Goal: Communication & Community: Ask a question

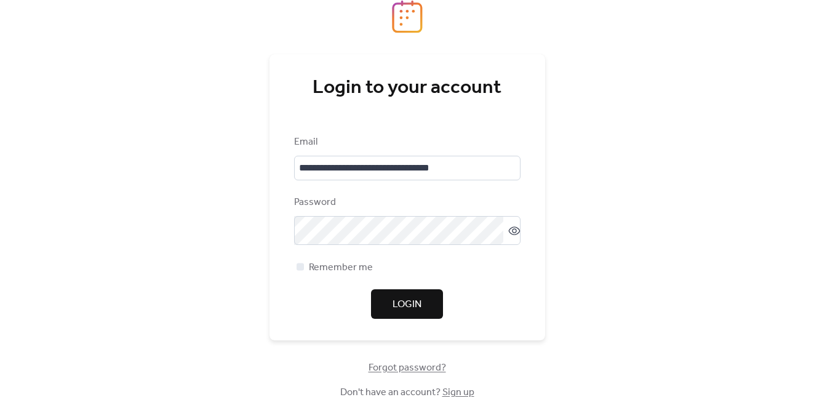
click at [396, 308] on span "Login" at bounding box center [407, 304] width 29 height 15
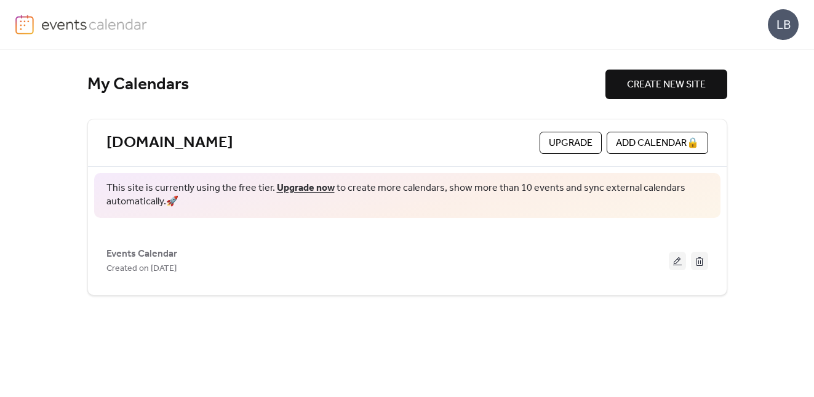
click at [558, 143] on span "Upgrade" at bounding box center [571, 143] width 44 height 15
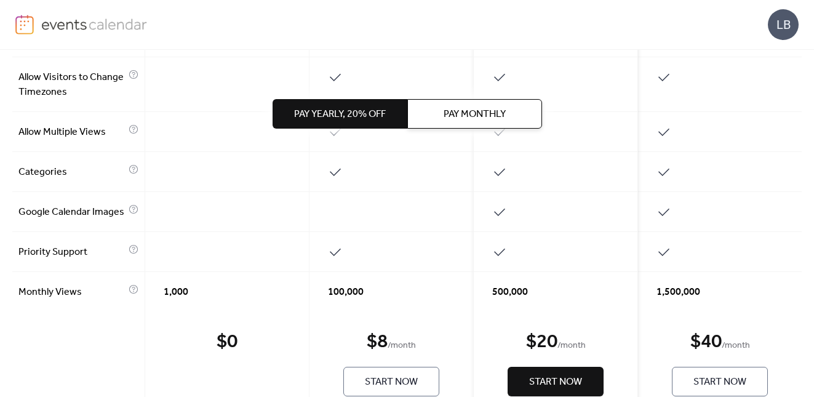
scroll to position [714, 0]
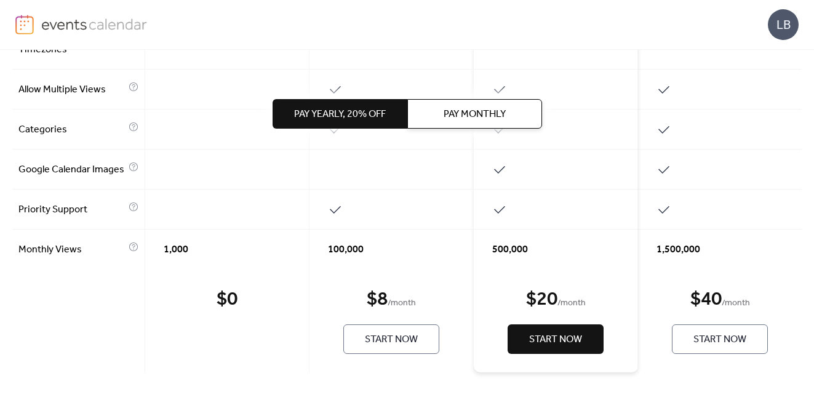
click at [377, 335] on span "Start Now" at bounding box center [391, 339] width 53 height 15
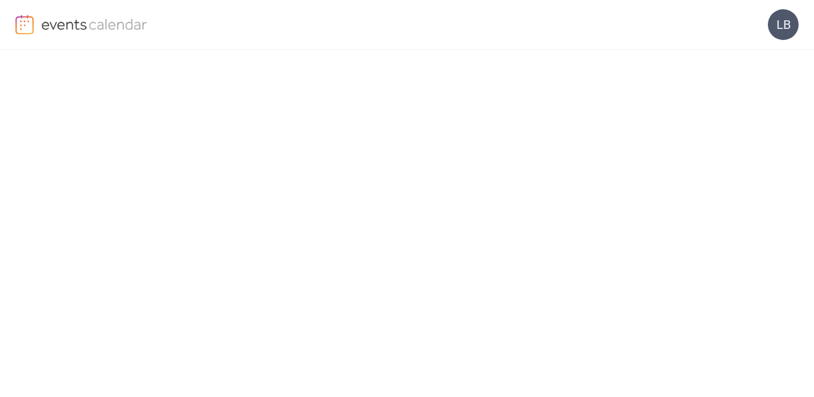
scroll to position [148, 0]
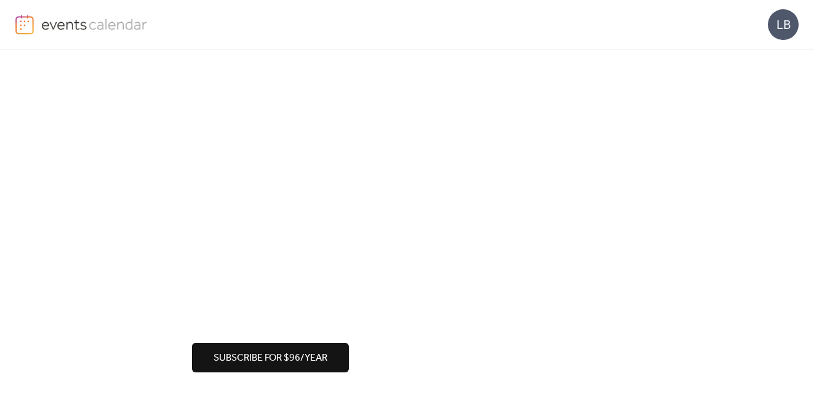
click at [261, 359] on span "Subscribe for $96/year" at bounding box center [270, 358] width 114 height 15
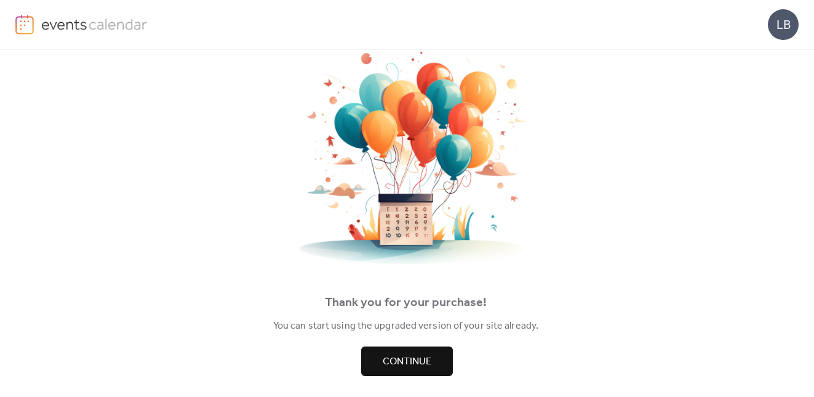
scroll to position [55, 0]
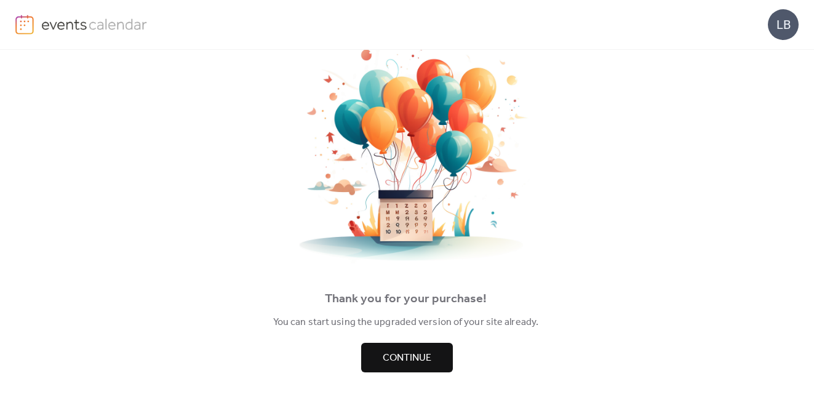
click at [401, 362] on span "Continue" at bounding box center [407, 358] width 49 height 15
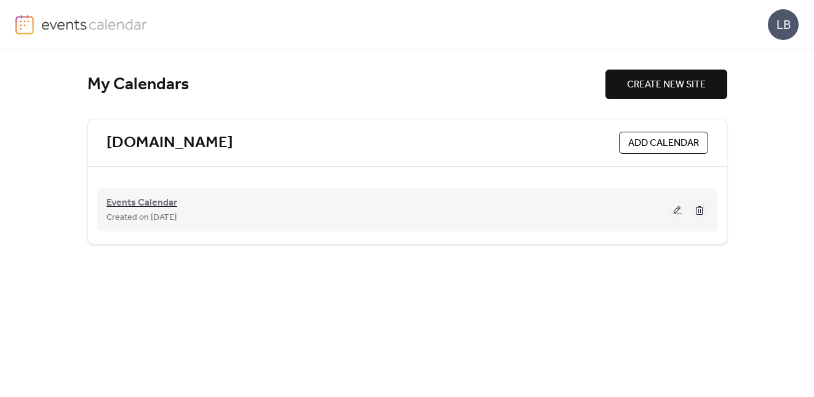
click at [161, 204] on span "Events Calendar" at bounding box center [141, 203] width 71 height 15
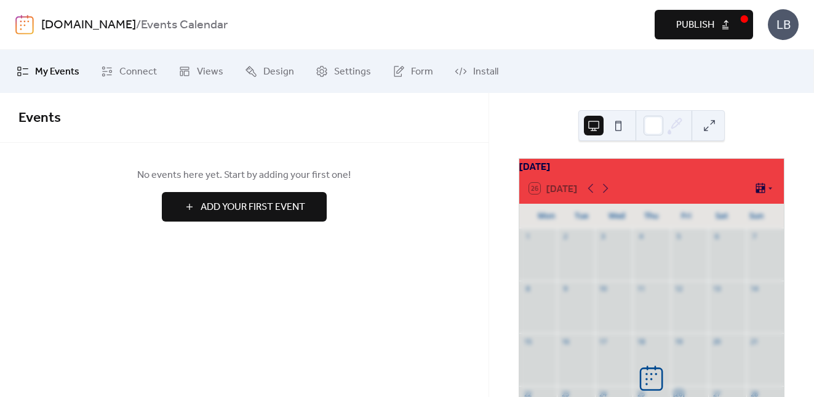
click at [696, 28] on span "Publish" at bounding box center [695, 25] width 38 height 15
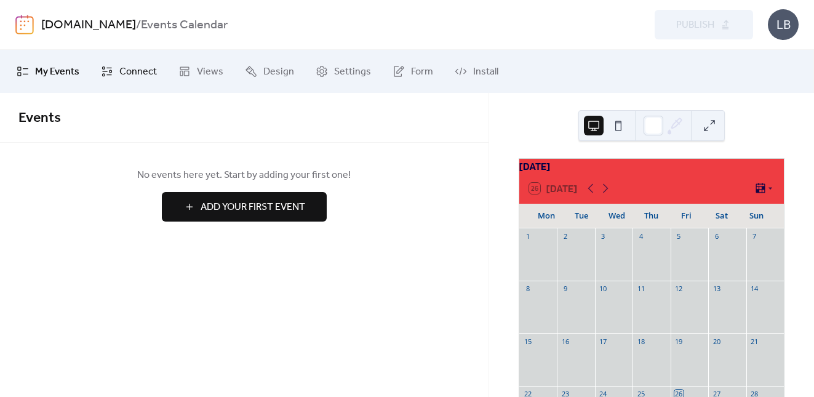
click at [137, 73] on span "Connect" at bounding box center [138, 72] width 38 height 15
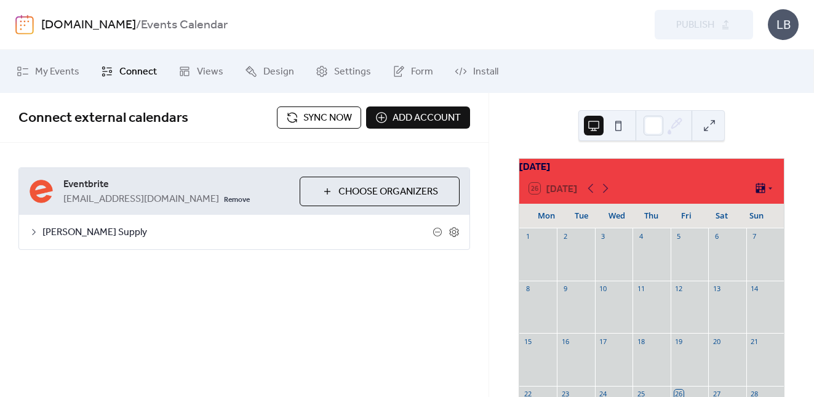
click at [319, 122] on span "Sync now" at bounding box center [327, 118] width 49 height 15
click at [31, 229] on icon at bounding box center [34, 232] width 10 height 10
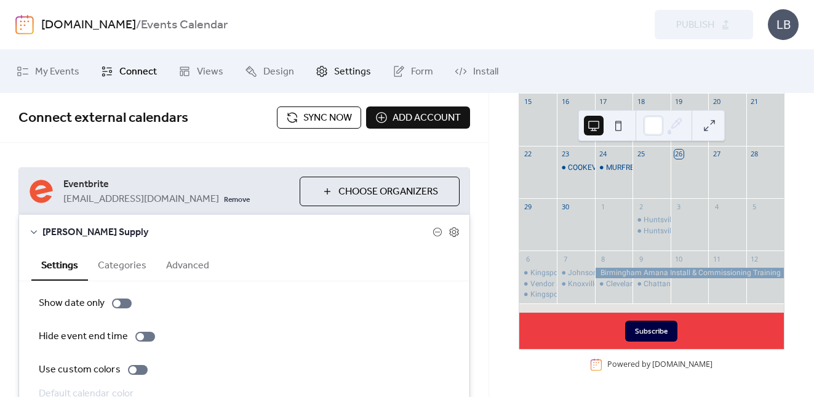
click at [335, 68] on span "Settings" at bounding box center [352, 72] width 37 height 15
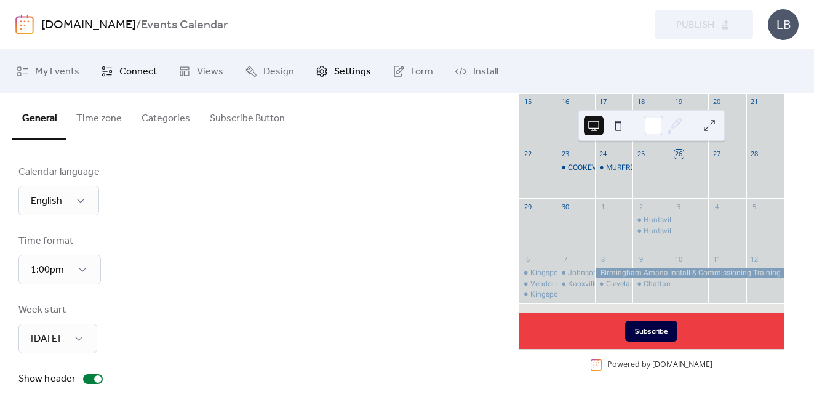
click at [137, 73] on span "Connect" at bounding box center [138, 72] width 38 height 15
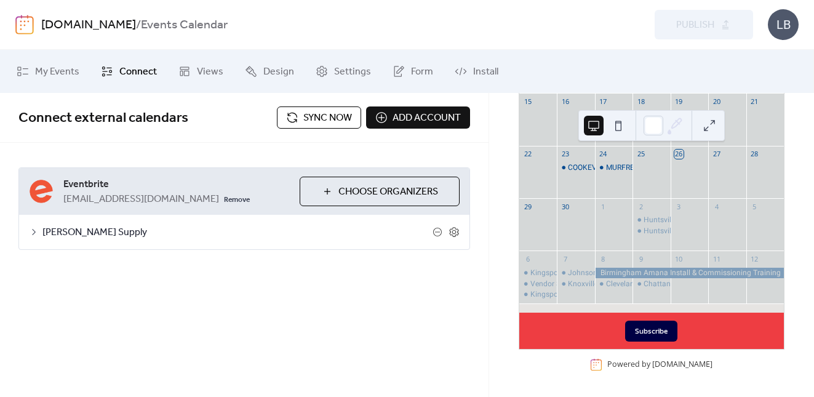
click at [310, 114] on span "Sync now" at bounding box center [327, 118] width 49 height 15
click at [348, 69] on span "Settings" at bounding box center [352, 72] width 37 height 15
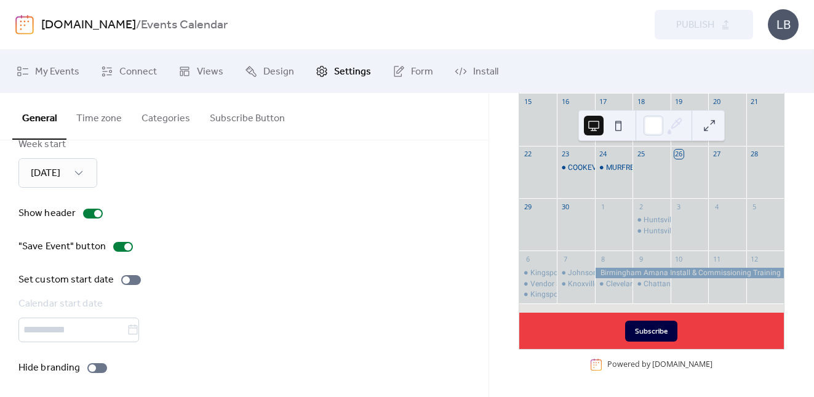
scroll to position [173, 0]
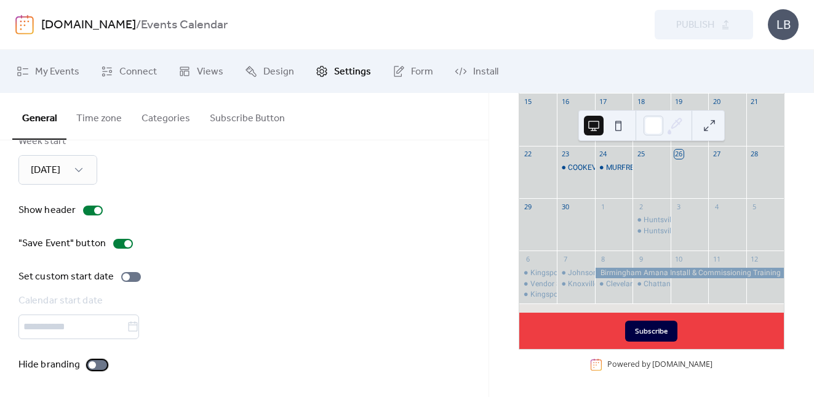
click at [96, 365] on div at bounding box center [97, 365] width 20 height 10
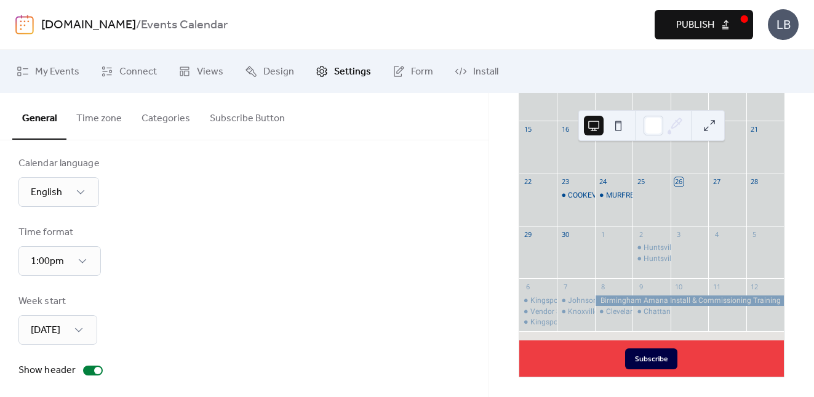
scroll to position [0, 0]
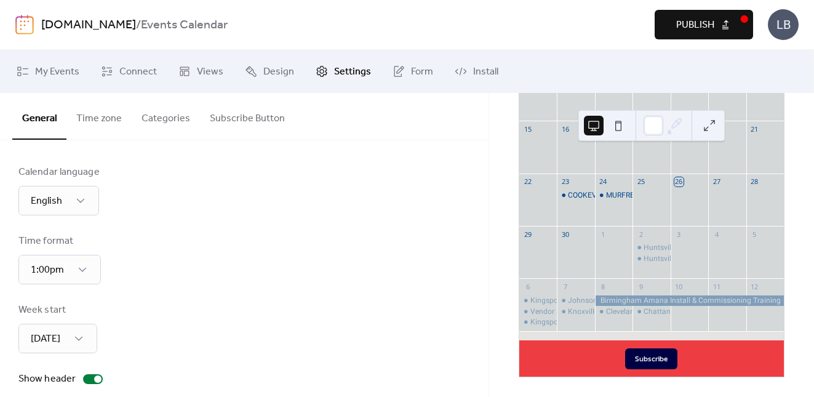
click at [245, 119] on button "Subscribe Button" at bounding box center [247, 116] width 95 height 46
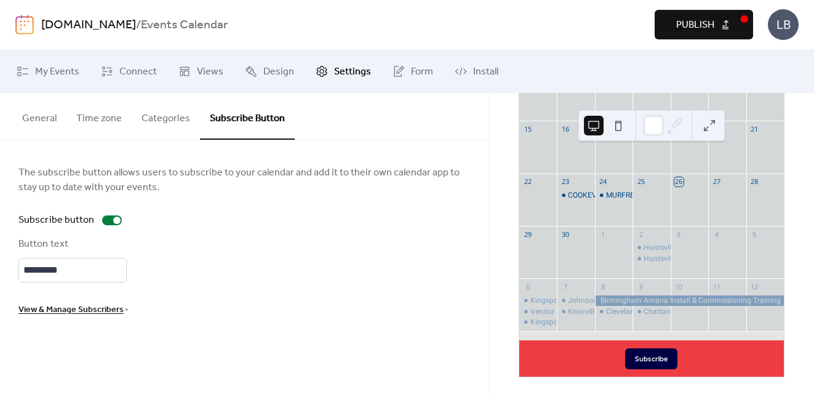
click at [78, 314] on span "View & Manage Subscribers" at bounding box center [70, 310] width 105 height 15
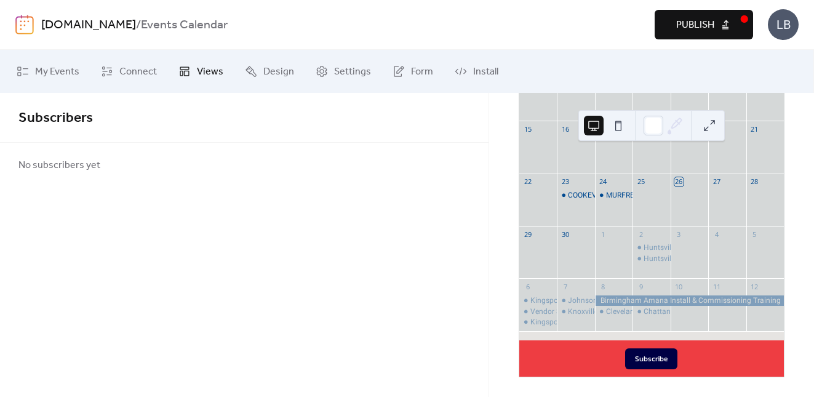
click at [209, 76] on span "Views" at bounding box center [210, 72] width 26 height 15
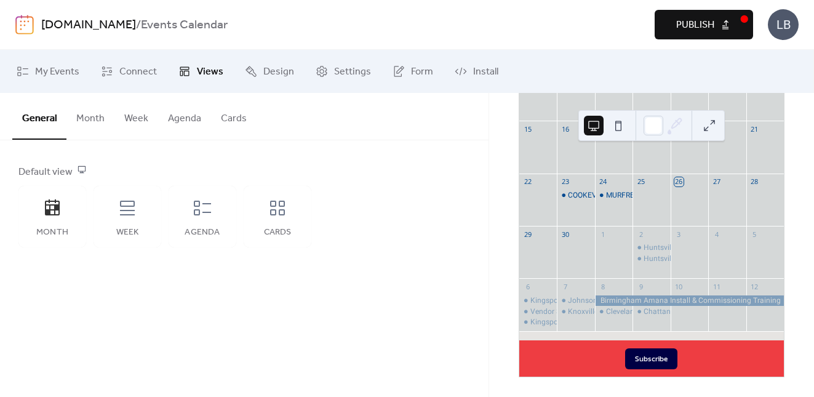
click at [90, 118] on button "Month" at bounding box center [90, 116] width 48 height 46
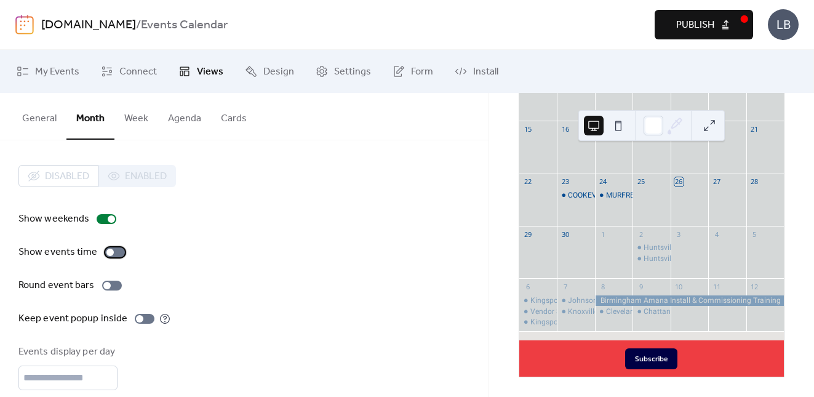
click at [113, 253] on div at bounding box center [115, 252] width 20 height 10
click at [112, 285] on div at bounding box center [112, 286] width 20 height 10
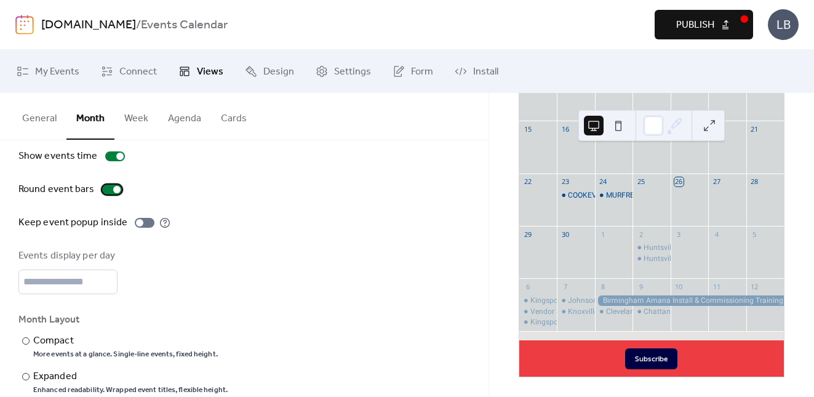
scroll to position [123, 0]
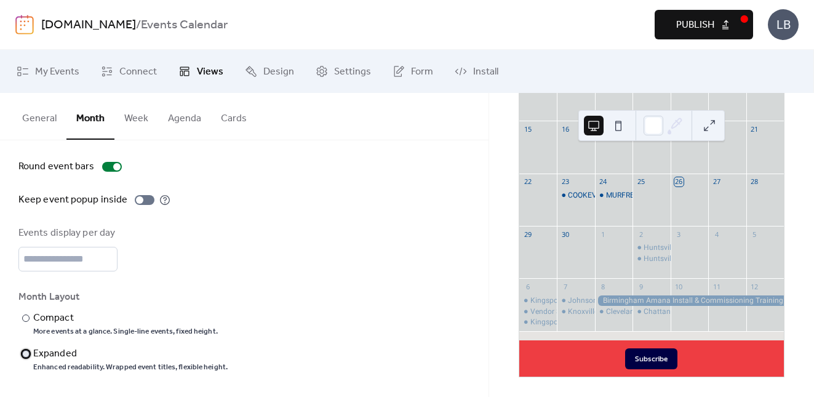
click at [26, 357] on div at bounding box center [25, 353] width 7 height 7
click at [30, 317] on div "​" at bounding box center [24, 318] width 12 height 15
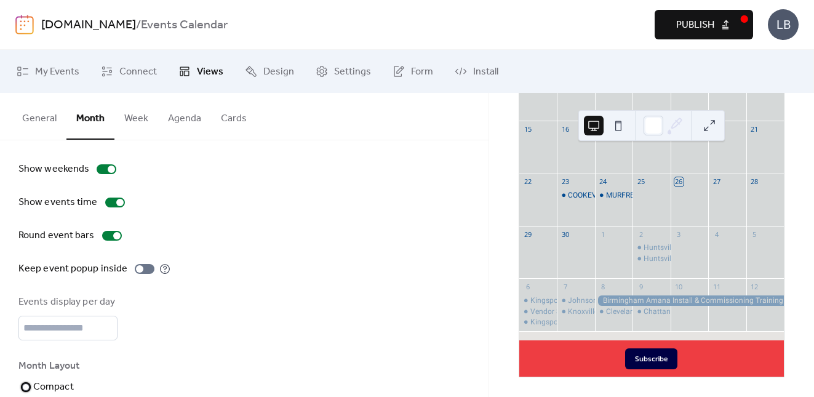
scroll to position [0, 0]
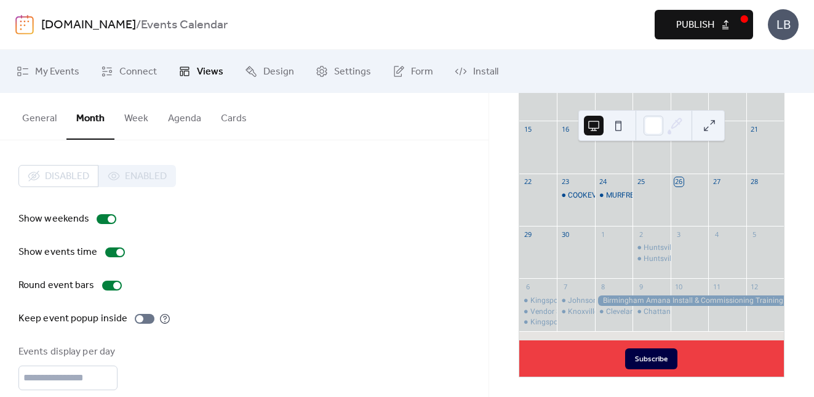
click at [138, 119] on button "Week" at bounding box center [136, 116] width 44 height 46
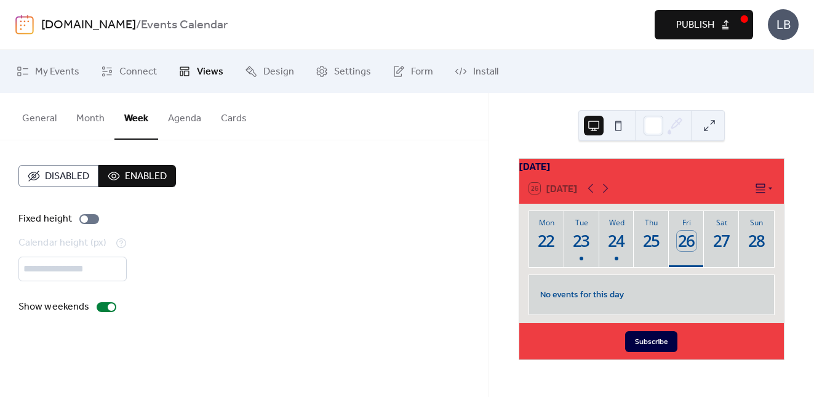
click at [193, 119] on button "Agenda" at bounding box center [184, 116] width 53 height 46
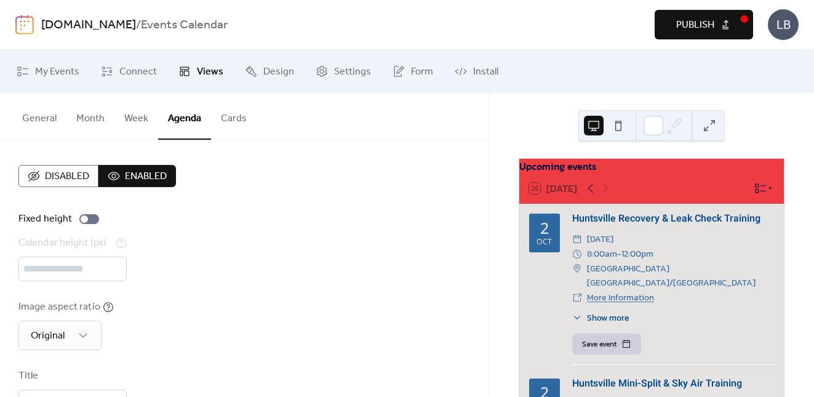
click at [238, 120] on button "Cards" at bounding box center [234, 116] width 46 height 46
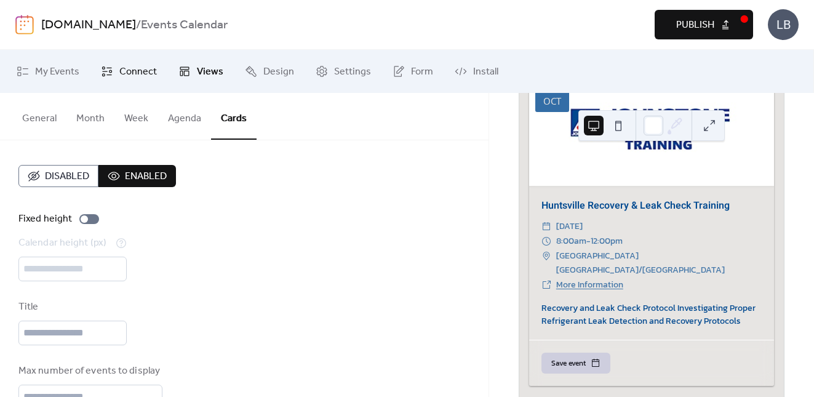
click at [134, 73] on span "Connect" at bounding box center [138, 72] width 38 height 15
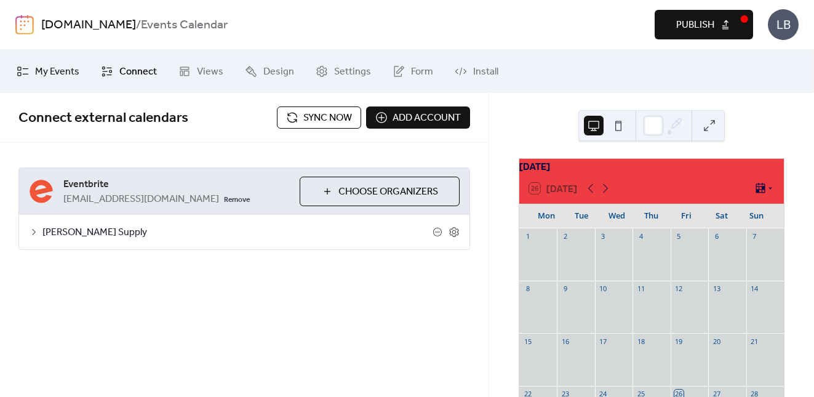
click at [54, 73] on span "My Events" at bounding box center [57, 72] width 44 height 15
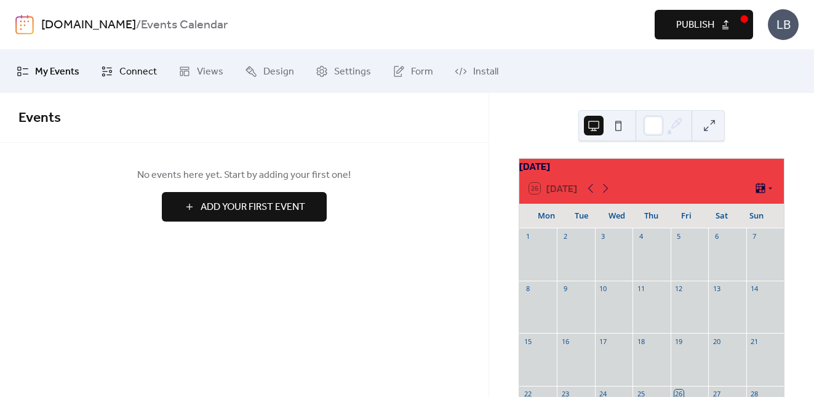
click at [120, 73] on span "Connect" at bounding box center [138, 72] width 38 height 15
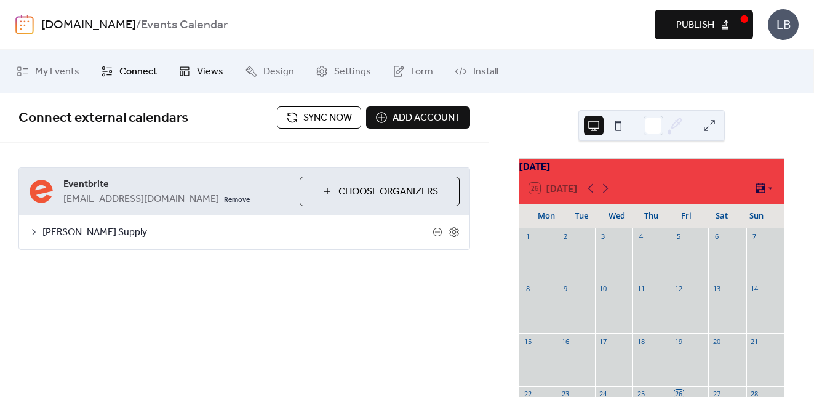
click at [220, 73] on span "Views" at bounding box center [210, 72] width 26 height 15
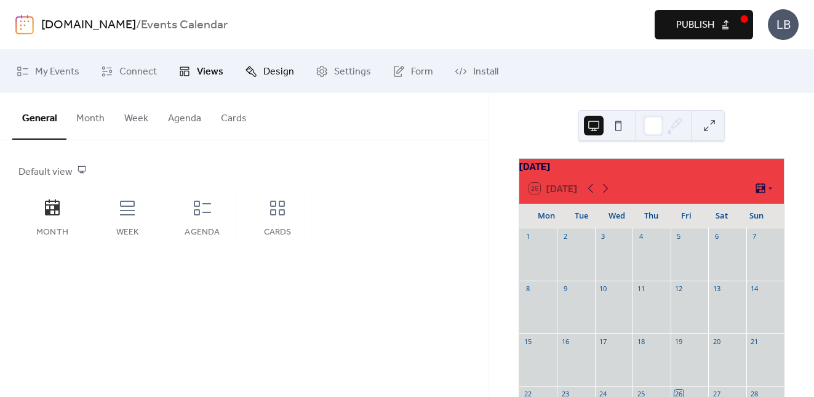
click at [272, 73] on span "Design" at bounding box center [278, 72] width 31 height 15
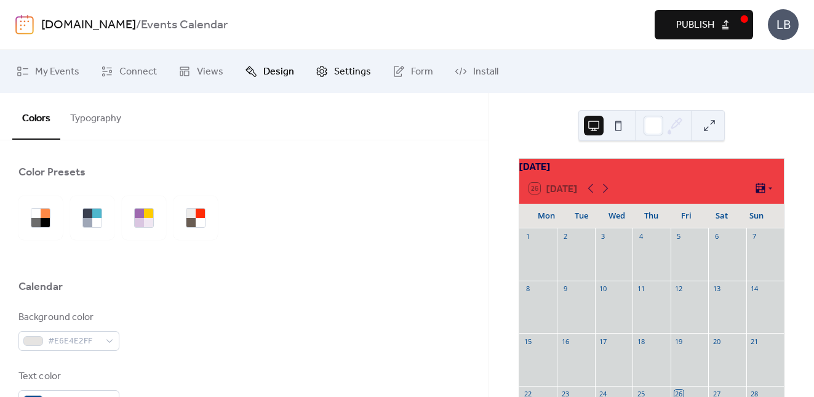
click at [353, 69] on span "Settings" at bounding box center [352, 72] width 37 height 15
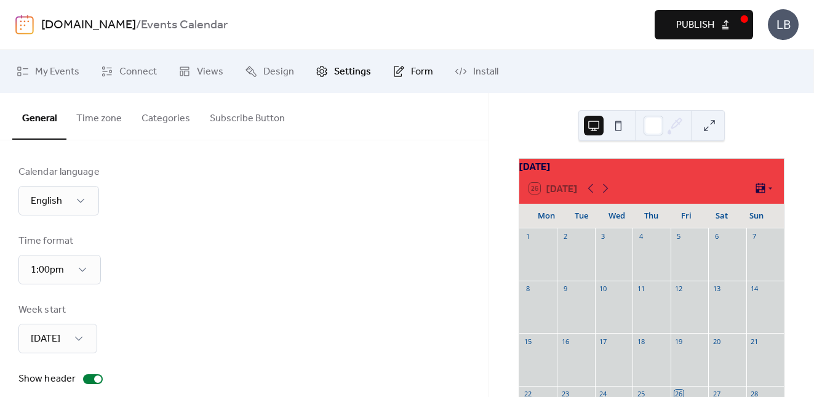
click at [415, 71] on span "Form" at bounding box center [422, 72] width 22 height 15
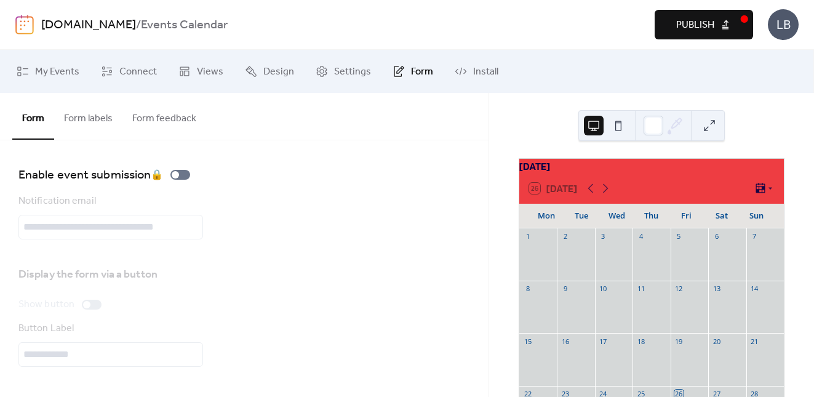
click at [706, 18] on span "Publish" at bounding box center [695, 25] width 38 height 15
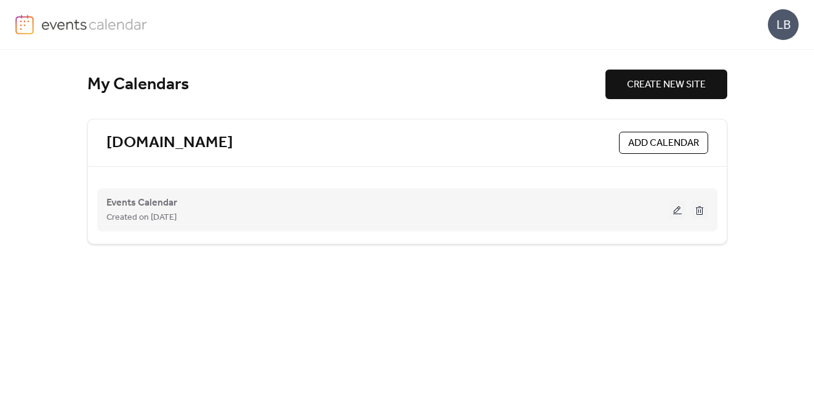
click at [683, 213] on button at bounding box center [677, 210] width 17 height 18
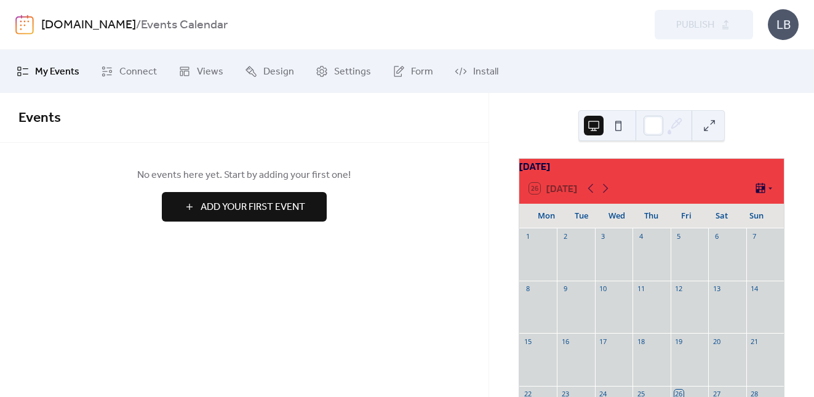
click at [39, 113] on span "Events" at bounding box center [39, 118] width 42 height 27
click at [348, 74] on span "Settings" at bounding box center [352, 72] width 37 height 15
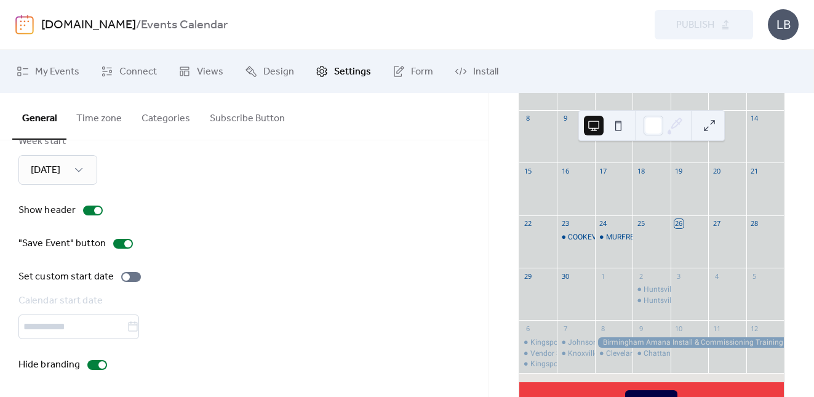
scroll to position [166, 0]
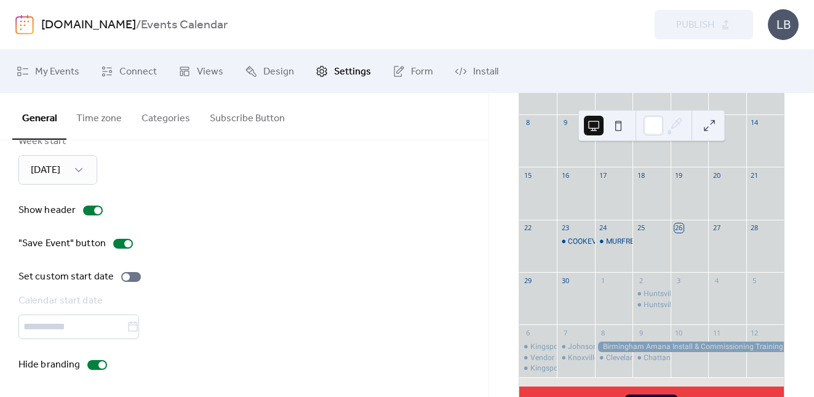
click at [616, 352] on div at bounding box center [689, 346] width 189 height 10
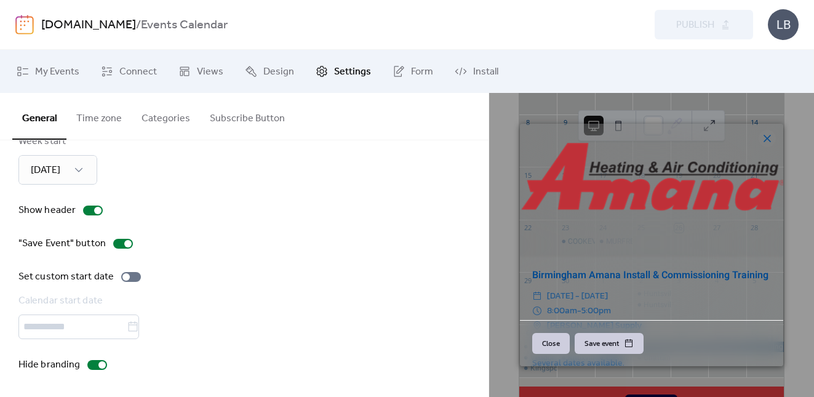
click at [764, 138] on icon at bounding box center [767, 138] width 15 height 15
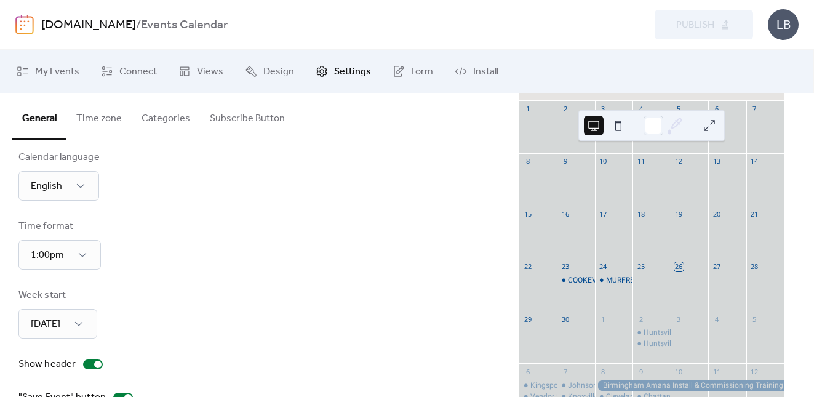
scroll to position [0, 0]
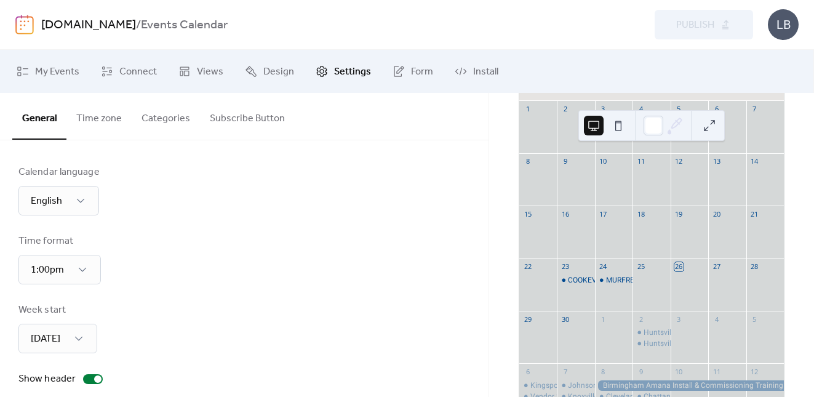
click at [161, 118] on button "Categories" at bounding box center [166, 116] width 68 height 46
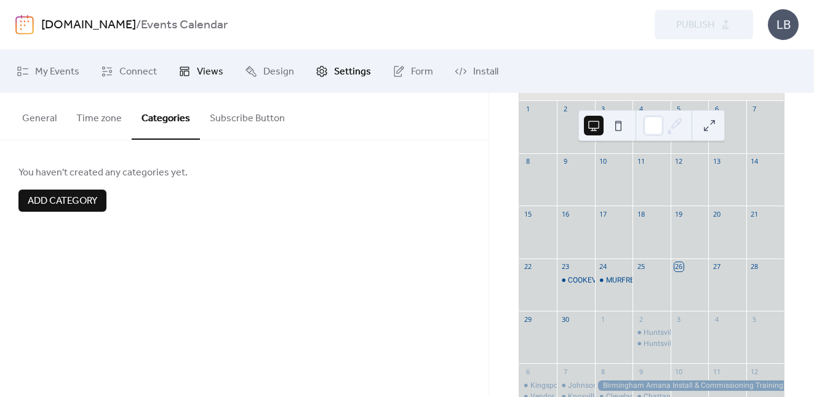
click at [202, 66] on span "Views" at bounding box center [210, 72] width 26 height 15
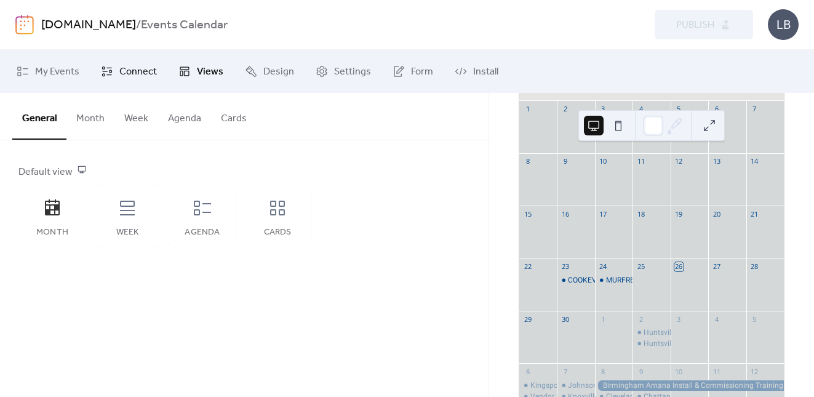
click at [138, 72] on span "Connect" at bounding box center [138, 72] width 38 height 15
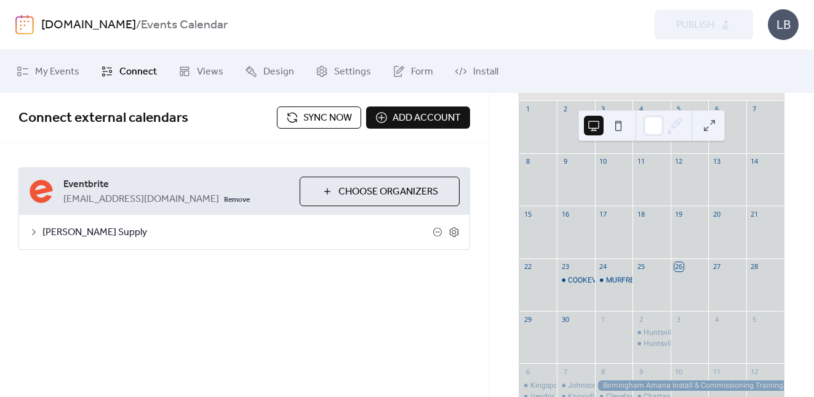
click at [33, 233] on icon at bounding box center [34, 232] width 10 height 10
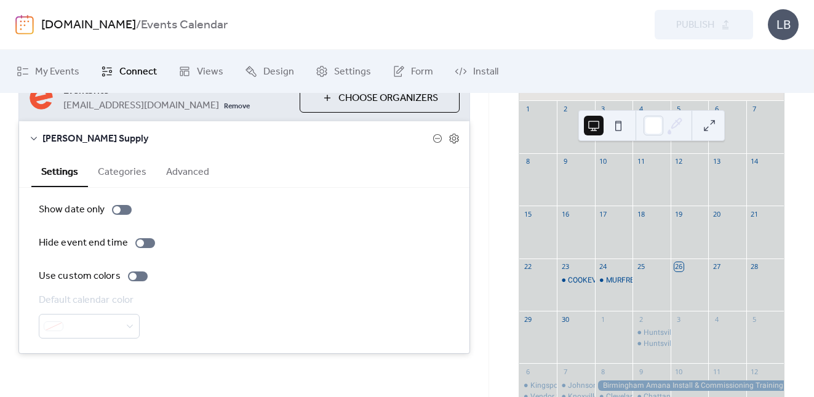
scroll to position [96, 0]
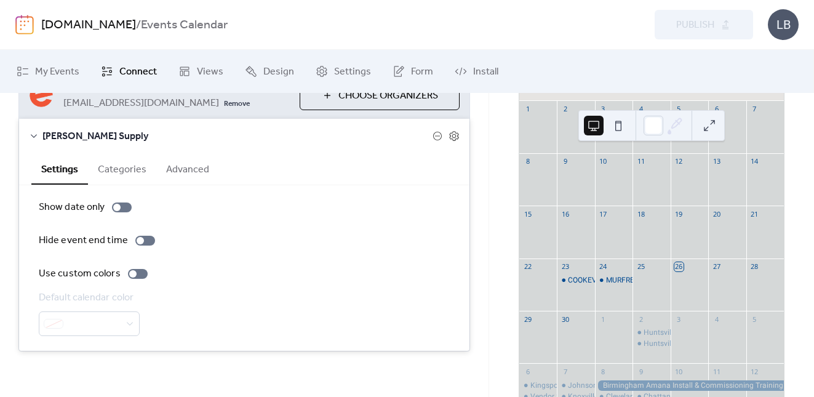
click at [126, 169] on button "Categories" at bounding box center [122, 168] width 68 height 30
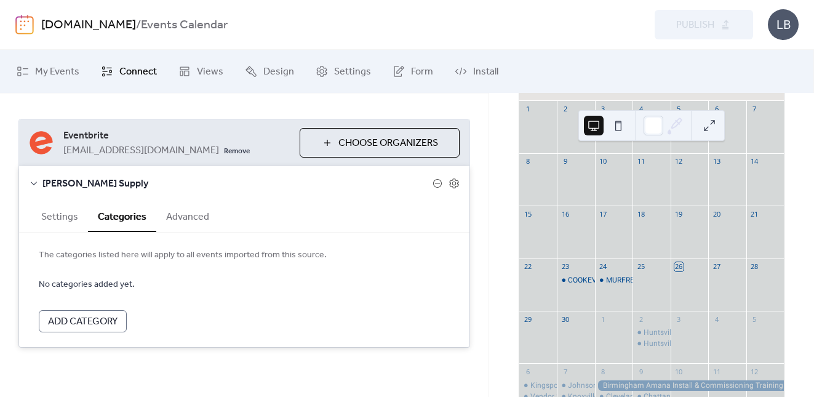
scroll to position [49, 0]
click at [186, 223] on button "Advanced" at bounding box center [187, 216] width 63 height 30
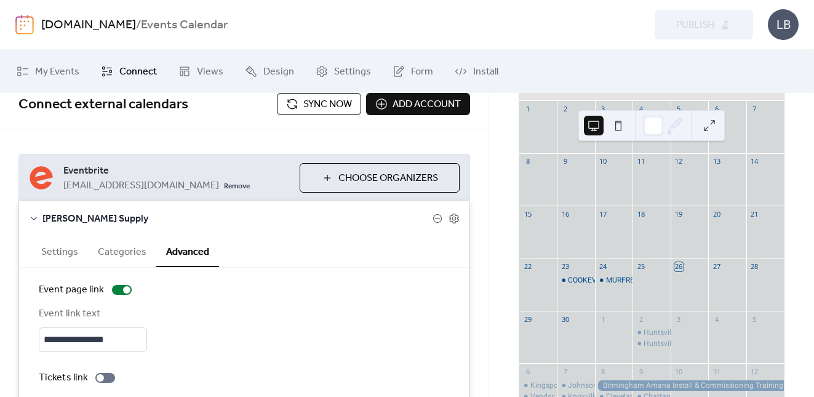
scroll to position [0, 0]
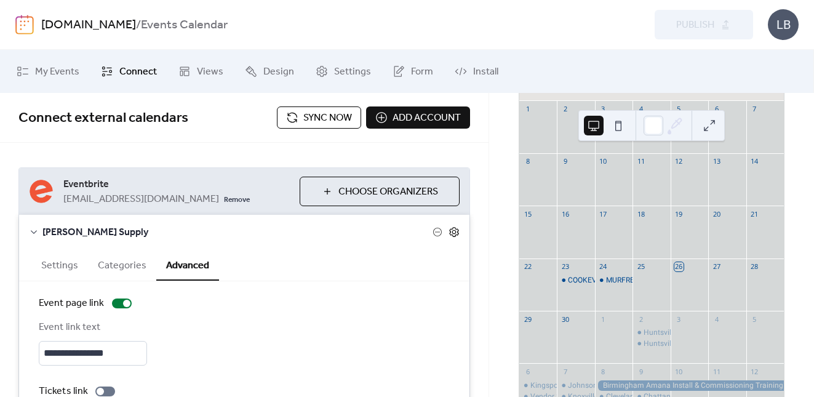
click at [452, 231] on icon at bounding box center [454, 232] width 4 height 4
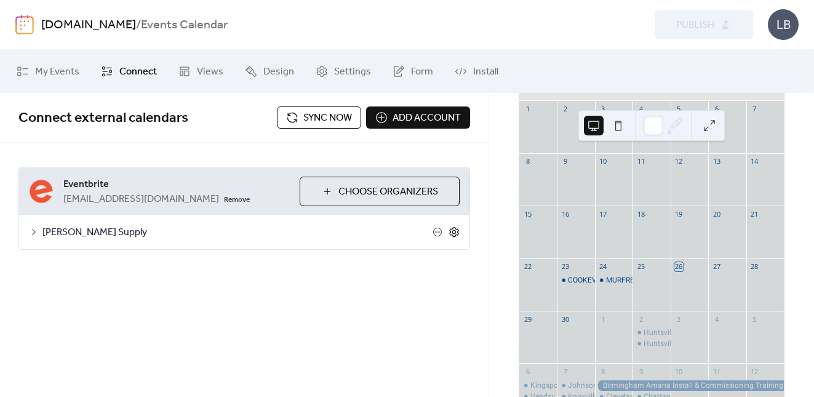
click at [452, 231] on icon at bounding box center [454, 232] width 4 height 4
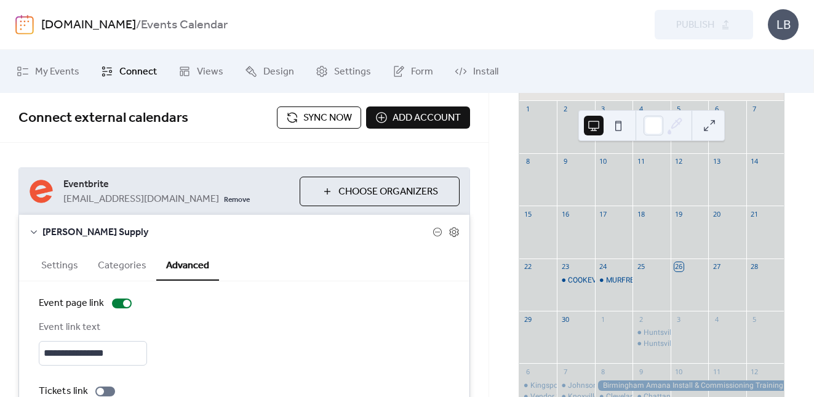
click at [116, 266] on button "Categories" at bounding box center [122, 264] width 68 height 30
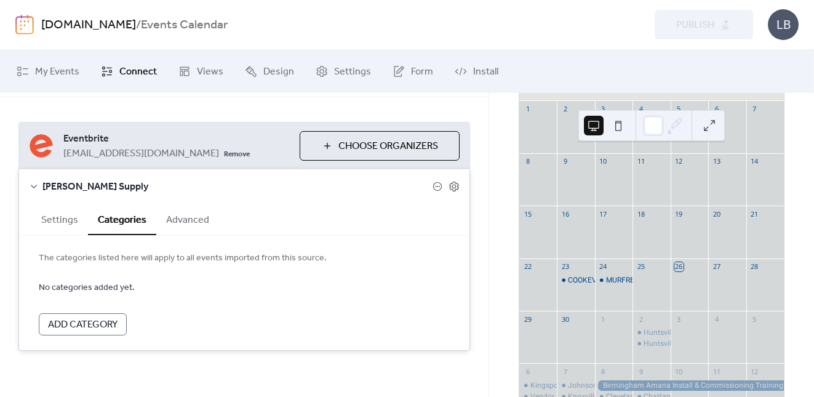
scroll to position [49, 0]
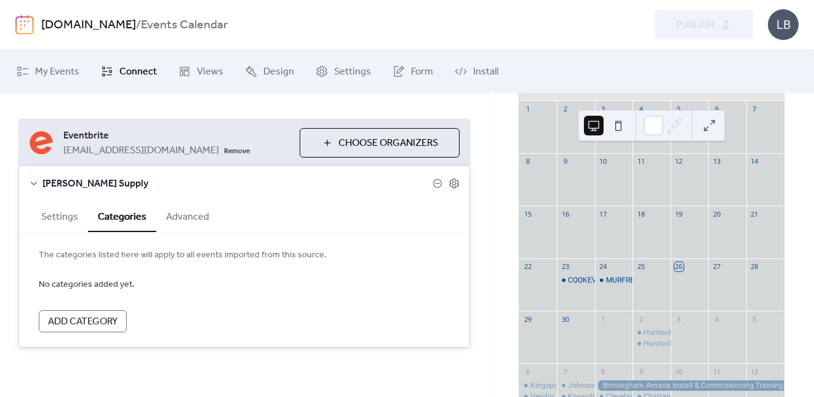
click at [84, 325] on span "Add Category" at bounding box center [83, 321] width 70 height 15
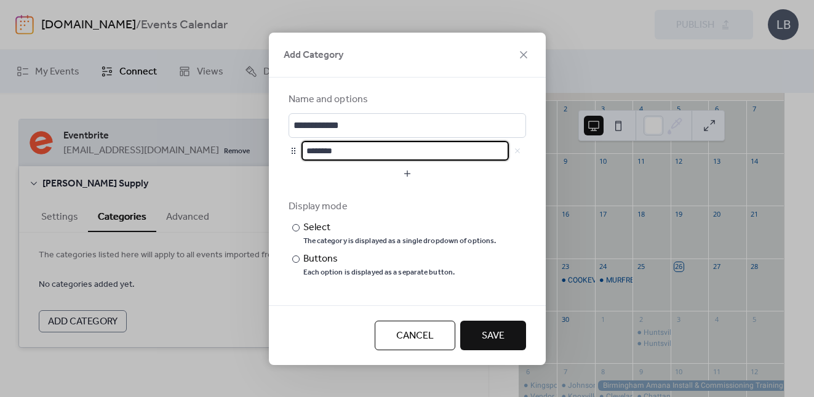
click at [341, 154] on input "********" at bounding box center [404, 151] width 207 height 20
drag, startPoint x: 348, startPoint y: 154, endPoint x: 321, endPoint y: 152, distance: 27.7
click at [321, 152] on input "********" at bounding box center [404, 151] width 207 height 20
click at [296, 154] on div at bounding box center [294, 151] width 10 height 10
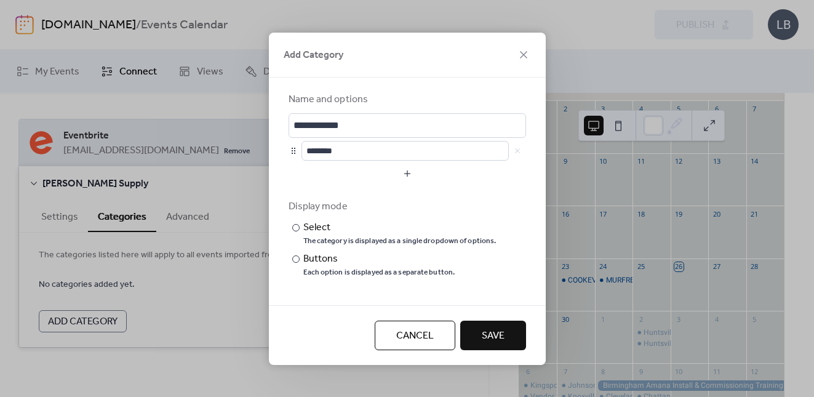
click at [420, 343] on span "Cancel" at bounding box center [415, 336] width 38 height 15
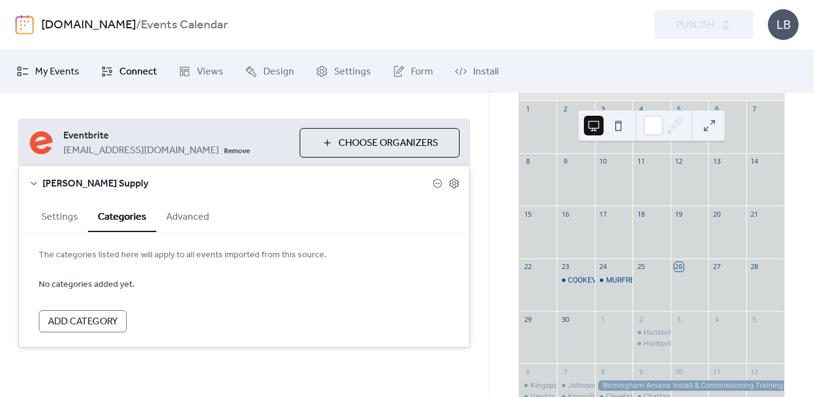
click at [73, 73] on span "My Events" at bounding box center [57, 72] width 44 height 15
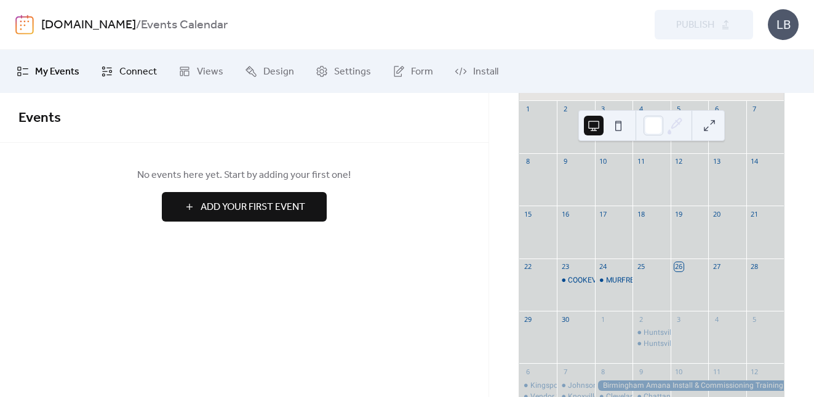
click at [140, 71] on span "Connect" at bounding box center [138, 72] width 38 height 15
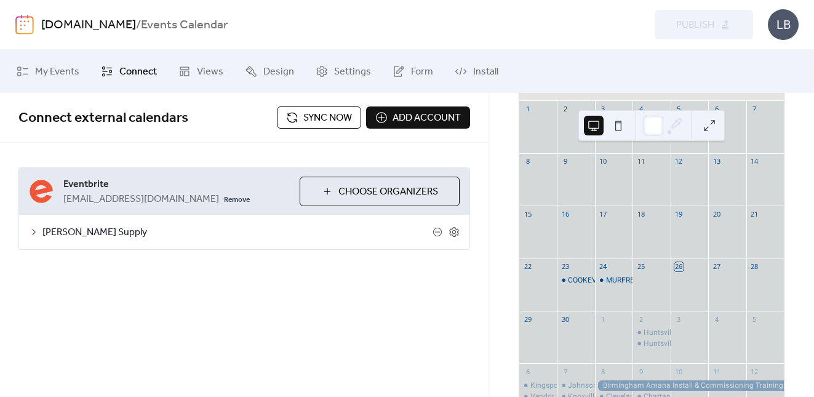
click at [306, 116] on span "Sync now" at bounding box center [327, 118] width 49 height 15
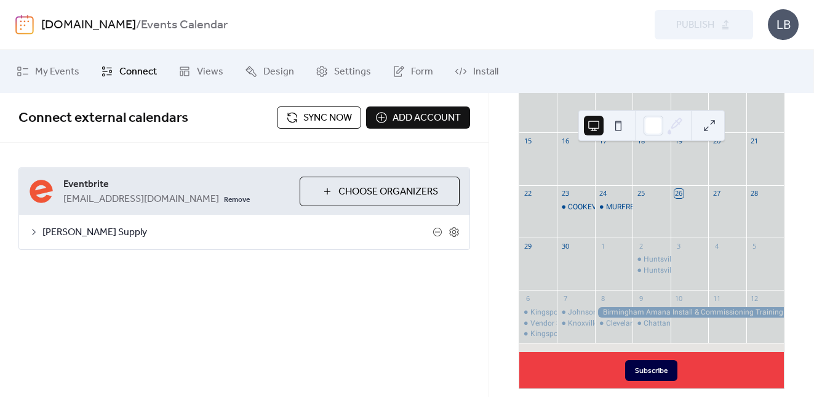
scroll to position [201, 0]
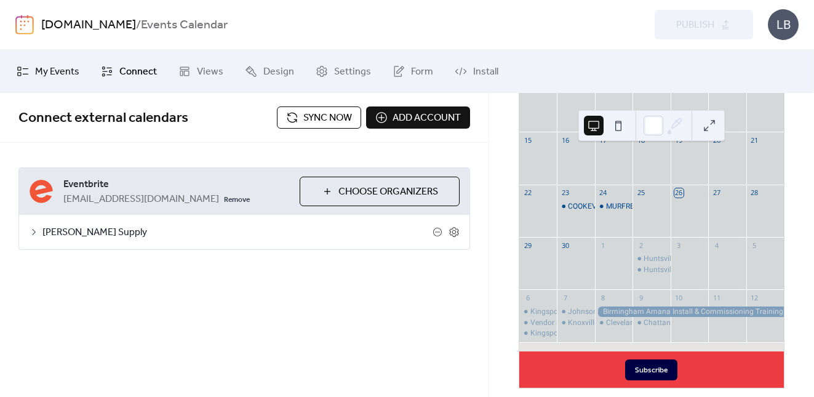
click at [60, 73] on span "My Events" at bounding box center [57, 72] width 44 height 15
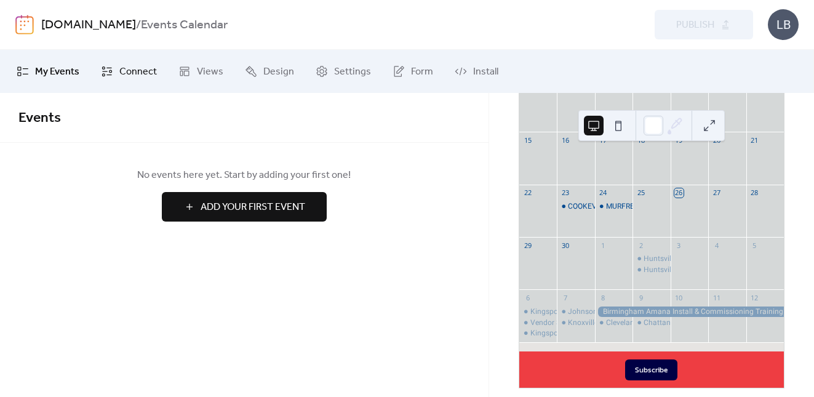
click at [147, 71] on span "Connect" at bounding box center [138, 72] width 38 height 15
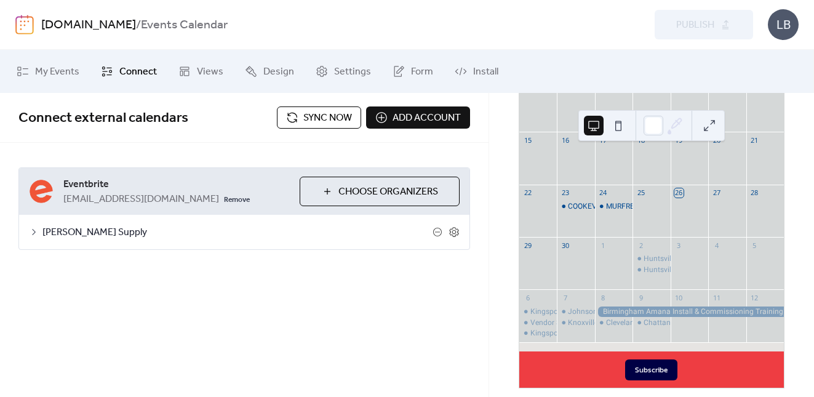
click at [135, 198] on span "[EMAIL_ADDRESS][DOMAIN_NAME]" at bounding box center [141, 199] width 156 height 15
click at [189, 201] on span "[EMAIL_ADDRESS][DOMAIN_NAME]" at bounding box center [141, 199] width 156 height 15
click at [361, 192] on span "Choose Organizers" at bounding box center [388, 192] width 100 height 15
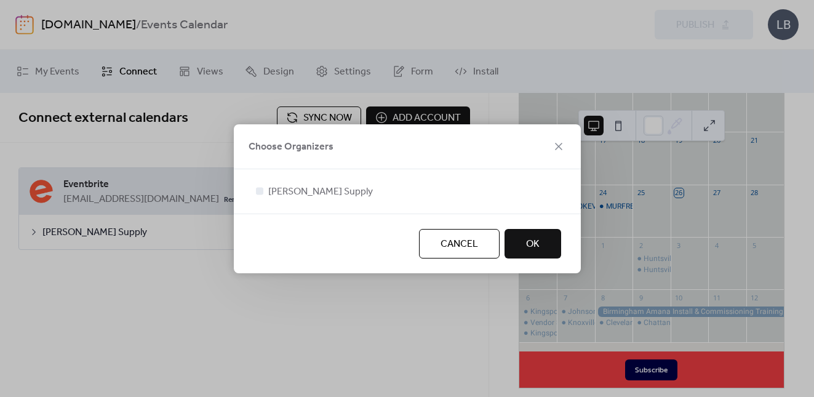
click at [452, 246] on span "Cancel" at bounding box center [460, 244] width 38 height 15
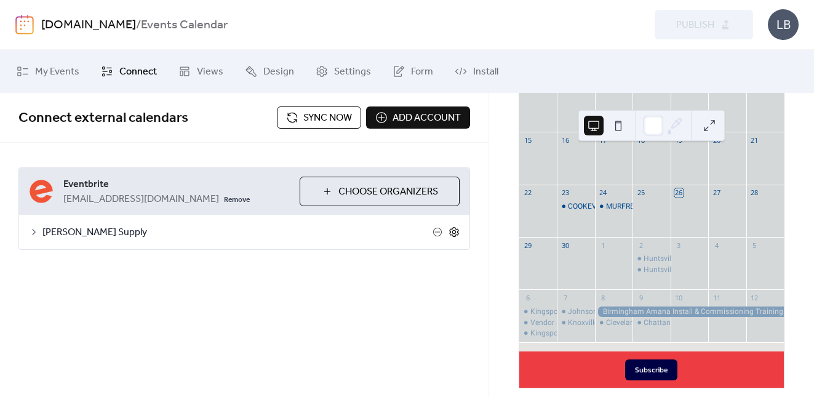
click at [452, 232] on icon at bounding box center [454, 231] width 11 height 11
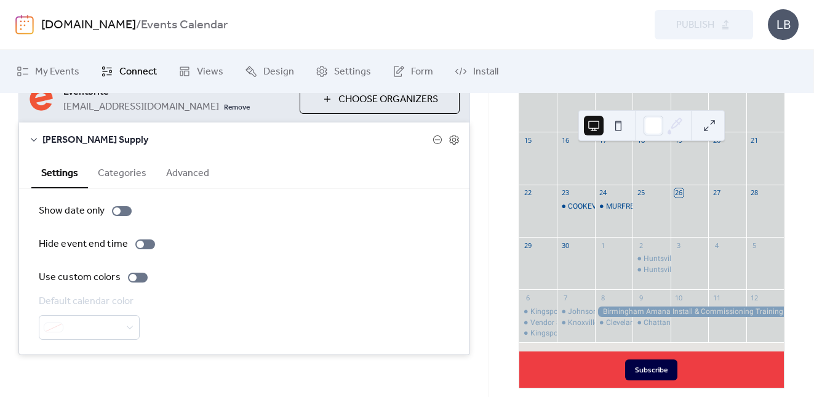
scroll to position [96, 0]
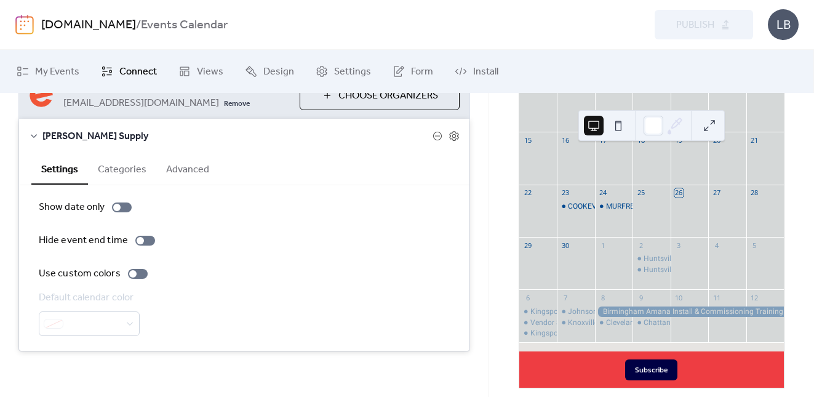
click at [118, 171] on button "Categories" at bounding box center [122, 168] width 68 height 30
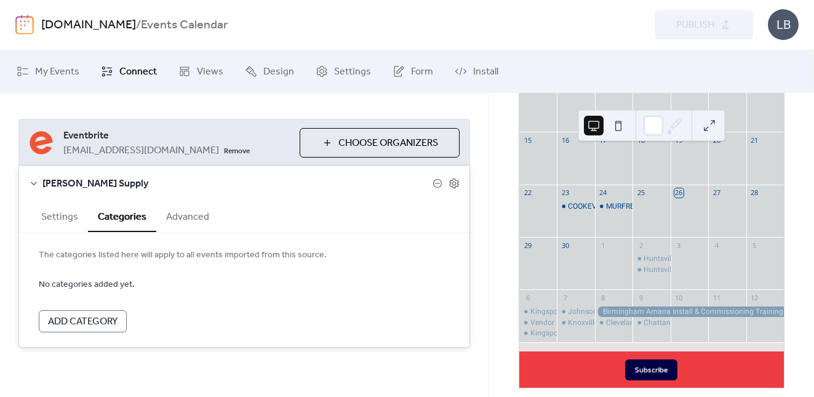
scroll to position [49, 0]
click at [182, 218] on button "Advanced" at bounding box center [187, 216] width 63 height 30
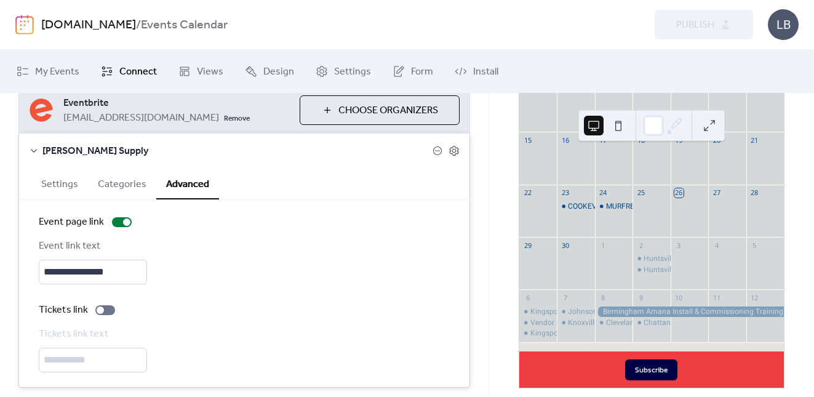
scroll to position [0, 0]
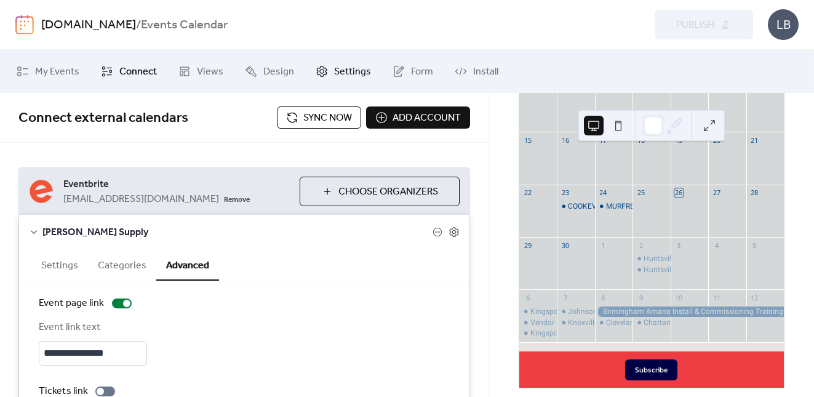
click at [343, 74] on span "Settings" at bounding box center [352, 72] width 37 height 15
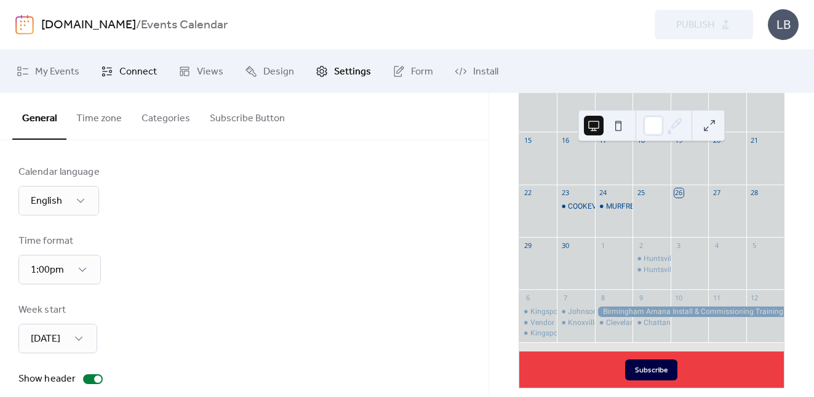
click at [138, 77] on span "Connect" at bounding box center [138, 72] width 38 height 15
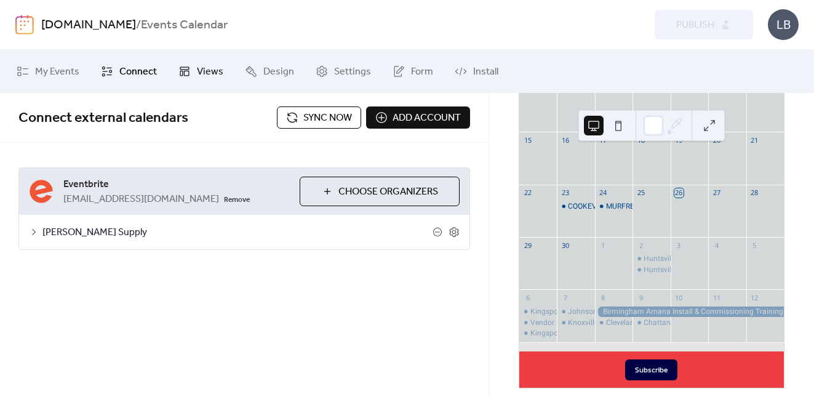
click at [194, 73] on link "Views" at bounding box center [200, 71] width 63 height 33
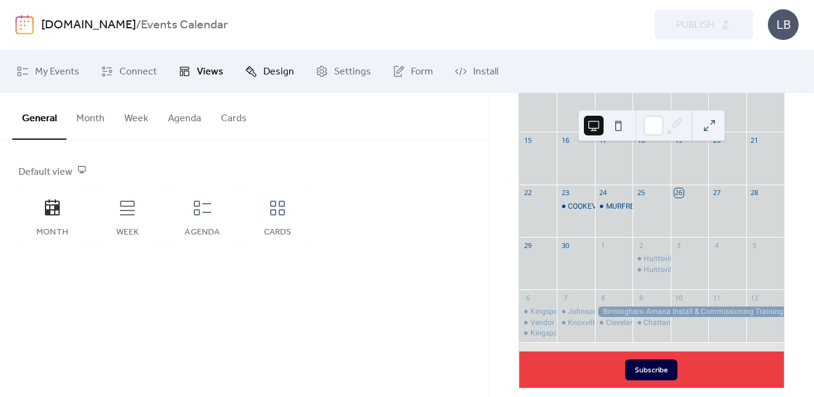
click at [271, 73] on span "Design" at bounding box center [278, 72] width 31 height 15
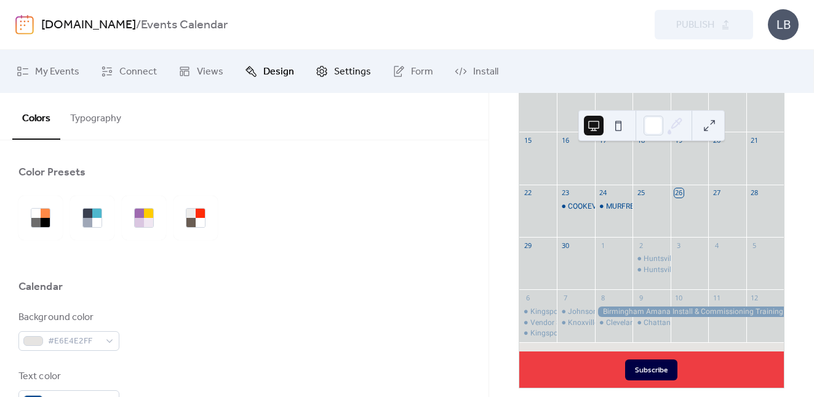
click at [317, 73] on icon at bounding box center [322, 71] width 10 height 11
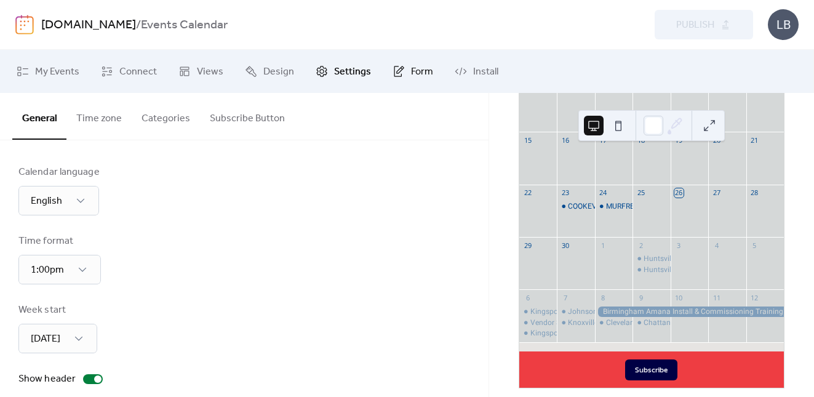
click at [418, 72] on span "Form" at bounding box center [422, 72] width 22 height 15
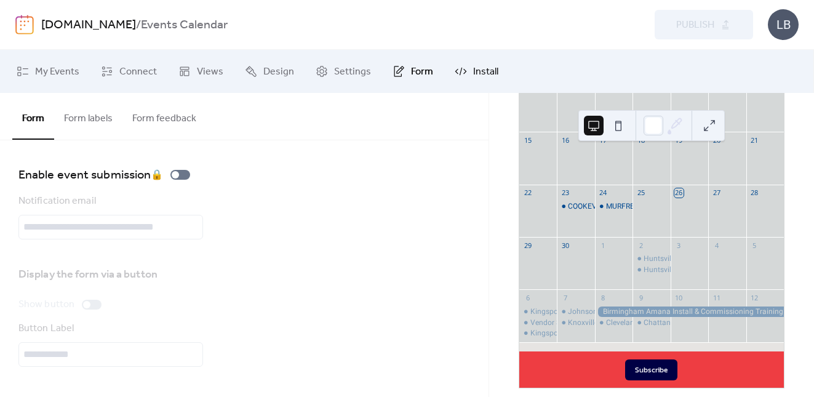
click at [478, 72] on span "Install" at bounding box center [485, 72] width 25 height 15
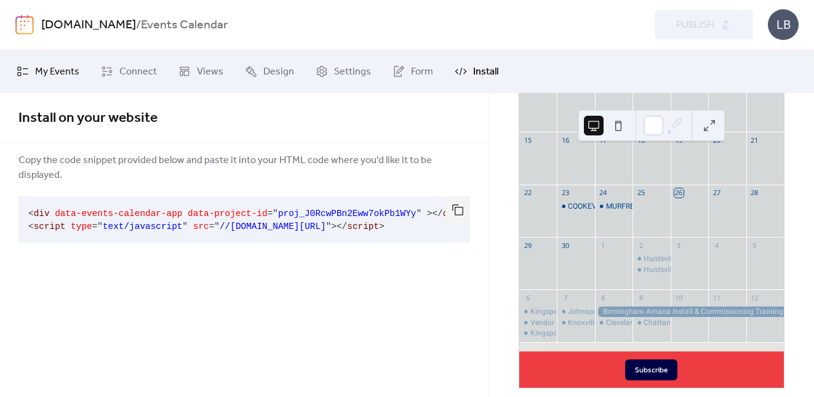
click at [59, 70] on span "My Events" at bounding box center [57, 72] width 44 height 15
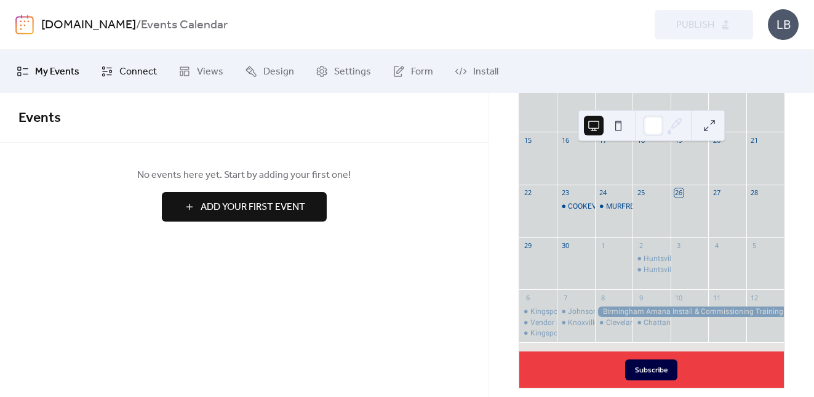
click at [127, 74] on span "Connect" at bounding box center [138, 72] width 38 height 15
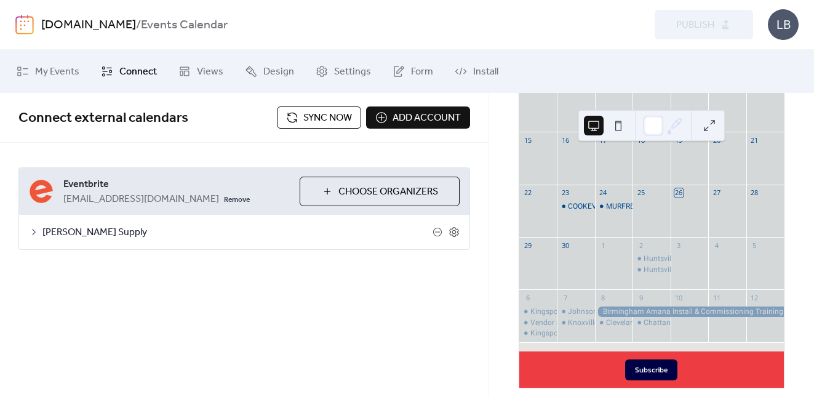
click at [33, 232] on icon at bounding box center [34, 232] width 10 height 10
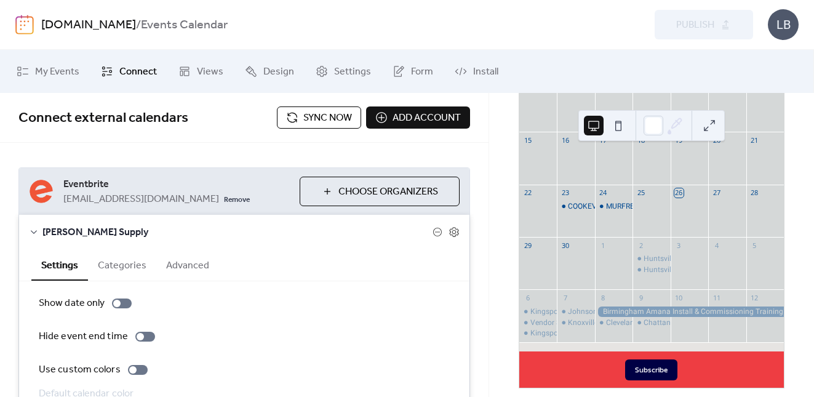
click at [30, 25] on img at bounding box center [24, 25] width 18 height 20
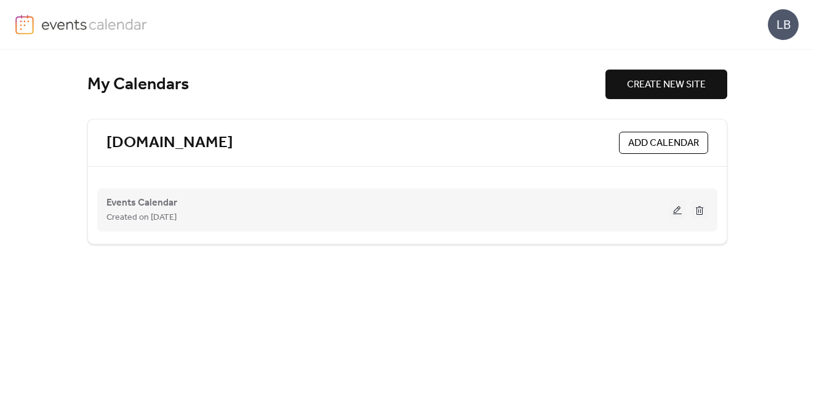
click at [675, 209] on button at bounding box center [677, 210] width 17 height 18
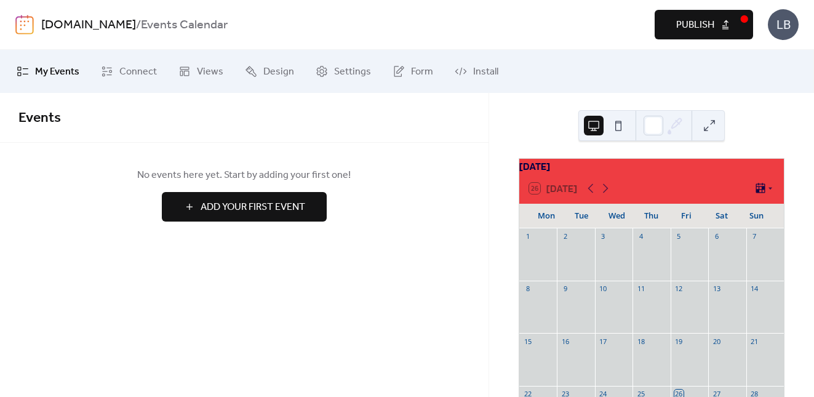
click at [39, 25] on div "[DOMAIN_NAME] / Events Calendar Preview Publish LB" at bounding box center [406, 24] width 783 height 49
click at [69, 23] on link "[DOMAIN_NAME]" at bounding box center [88, 25] width 95 height 23
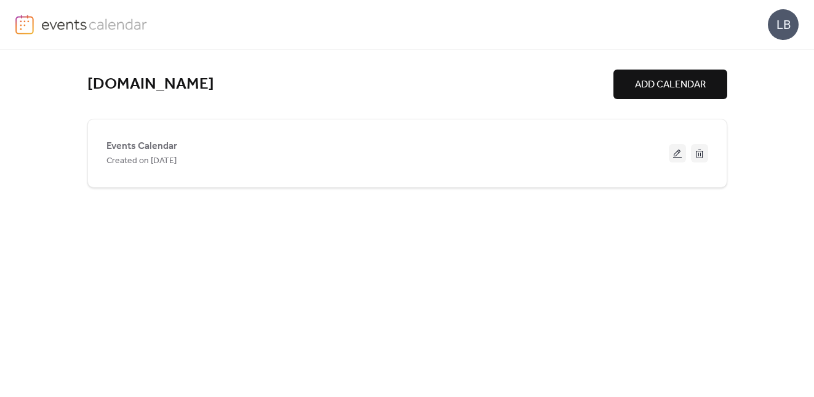
click at [63, 23] on img at bounding box center [94, 24] width 106 height 18
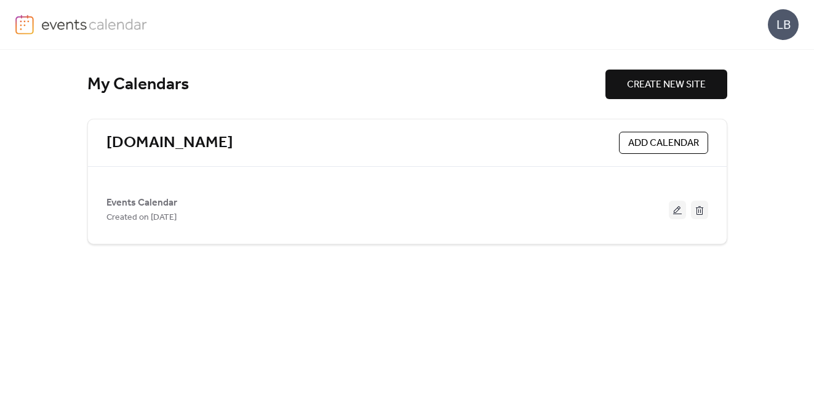
click at [62, 24] on img at bounding box center [94, 24] width 106 height 18
click at [783, 29] on div "LB" at bounding box center [783, 24] width 31 height 31
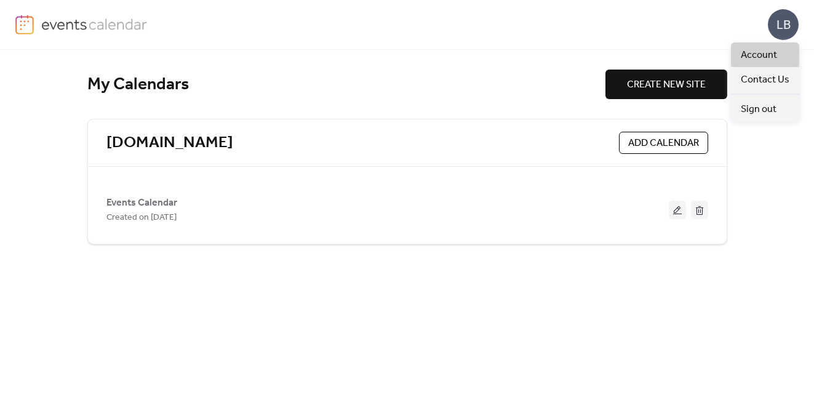
click at [755, 61] on span "Account" at bounding box center [759, 55] width 36 height 15
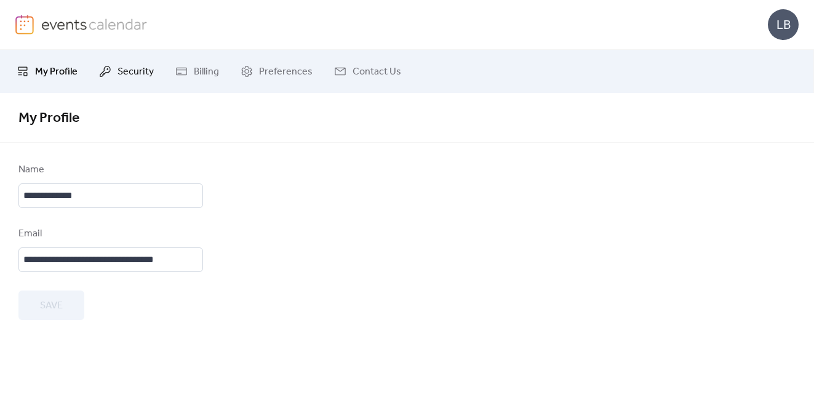
click at [136, 71] on span "Security" at bounding box center [136, 72] width 36 height 15
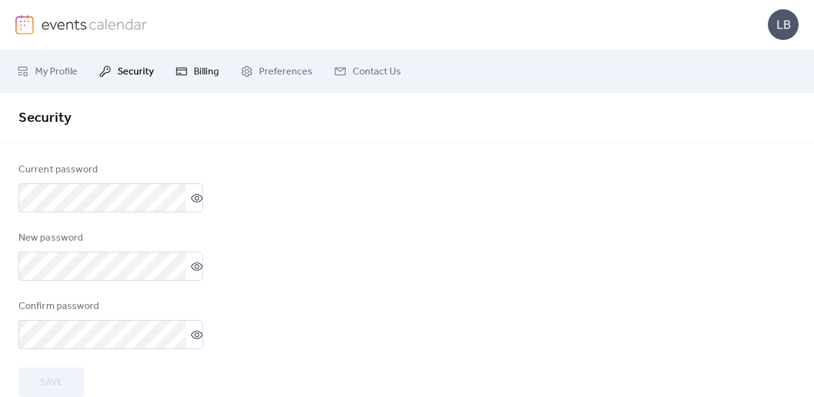
click at [200, 71] on span "Billing" at bounding box center [206, 72] width 25 height 15
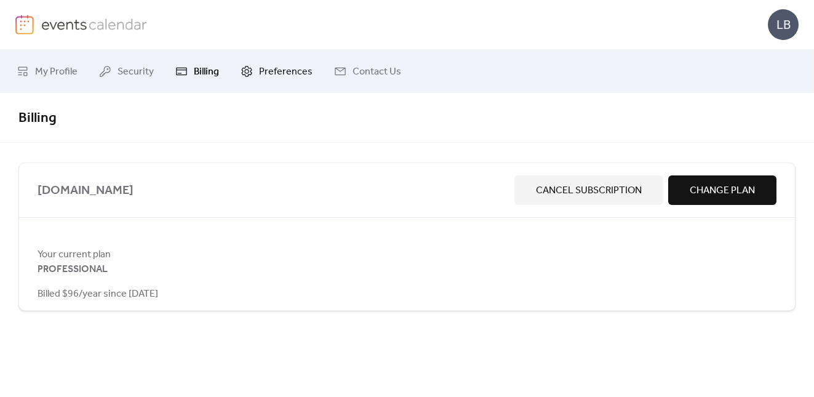
click at [274, 74] on span "Preferences" at bounding box center [286, 72] width 54 height 15
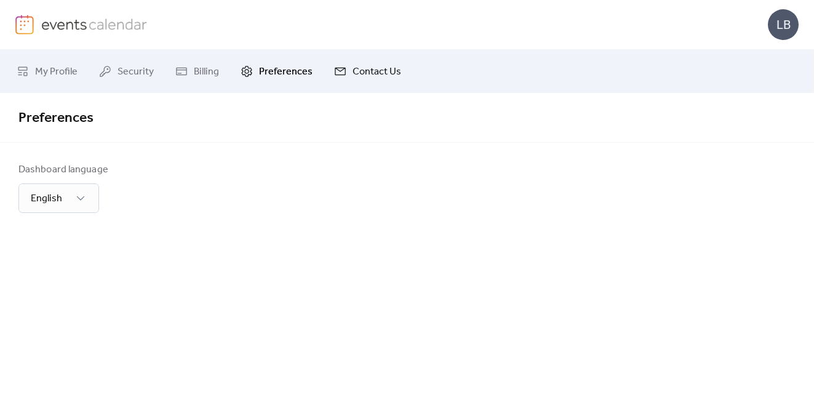
click at [363, 73] on span "Contact Us" at bounding box center [377, 72] width 49 height 15
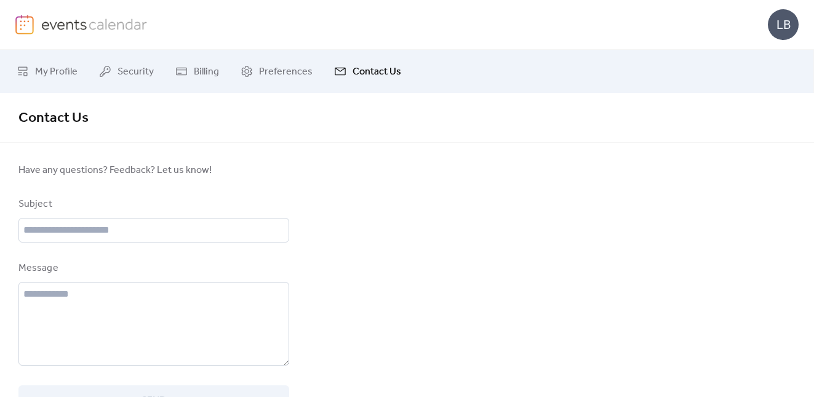
click at [33, 23] on img at bounding box center [24, 25] width 18 height 20
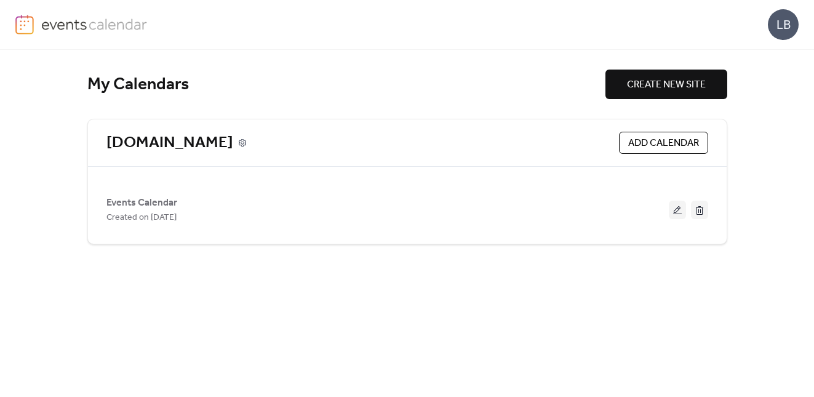
click at [247, 143] on icon at bounding box center [242, 142] width 9 height 9
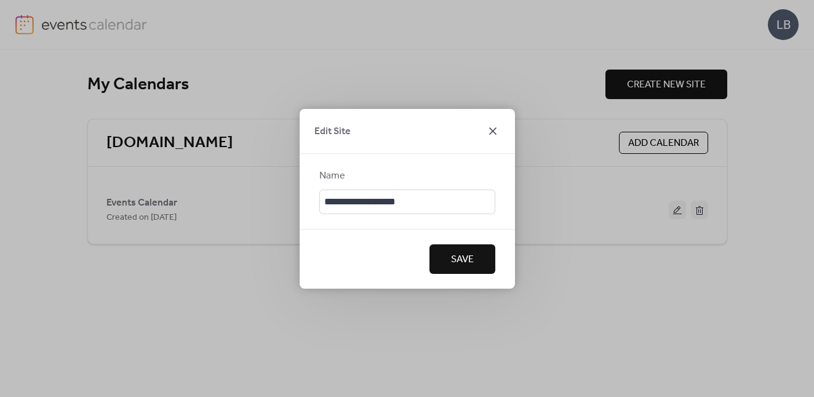
click at [493, 126] on icon at bounding box center [492, 131] width 15 height 15
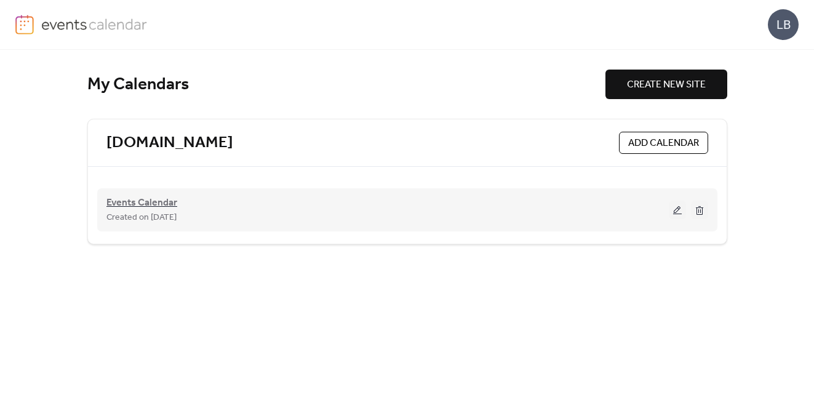
click at [175, 205] on span "Events Calendar" at bounding box center [141, 203] width 71 height 15
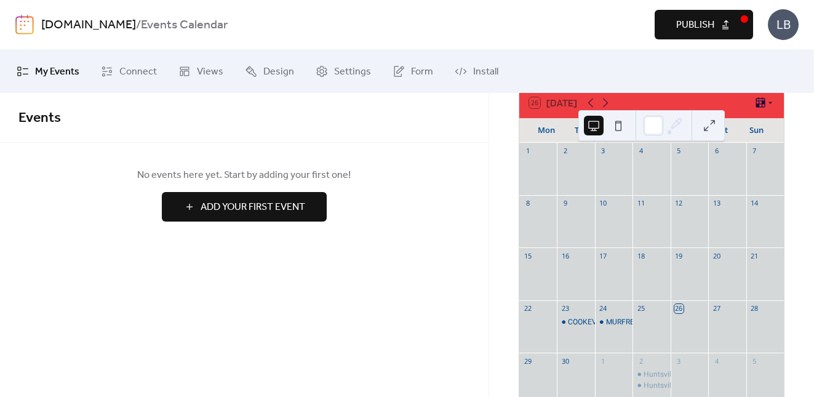
scroll to position [74, 0]
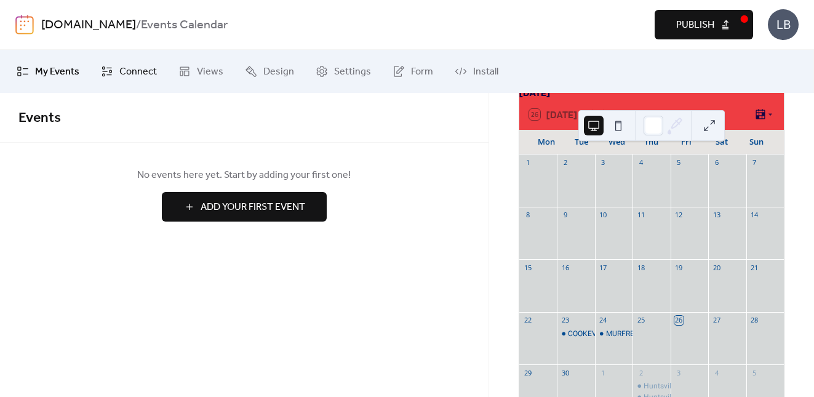
click at [140, 73] on span "Connect" at bounding box center [138, 72] width 38 height 15
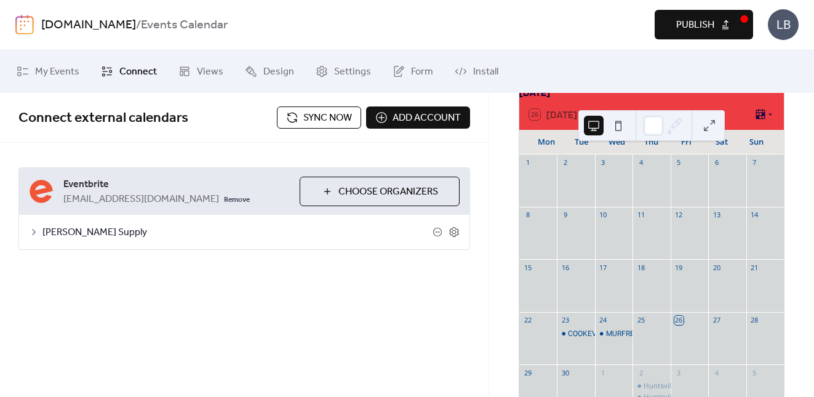
click at [310, 115] on span "Sync now" at bounding box center [327, 118] width 49 height 15
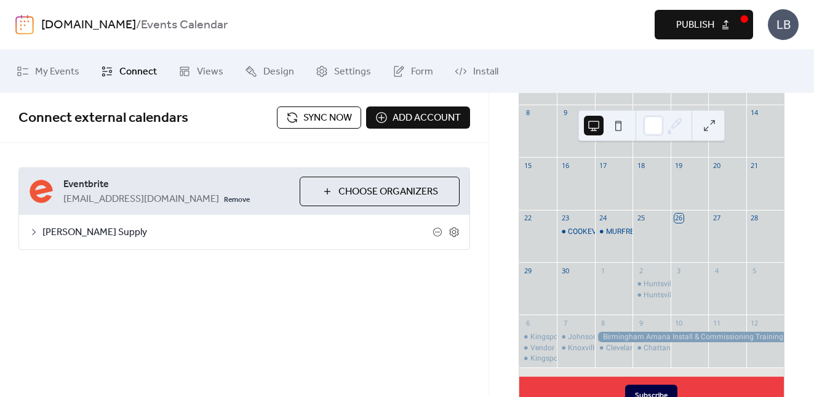
scroll to position [185, 0]
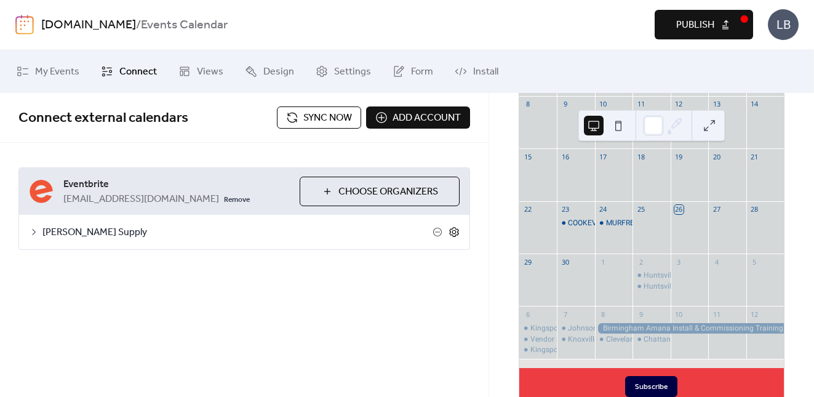
click at [452, 234] on icon at bounding box center [454, 231] width 11 height 11
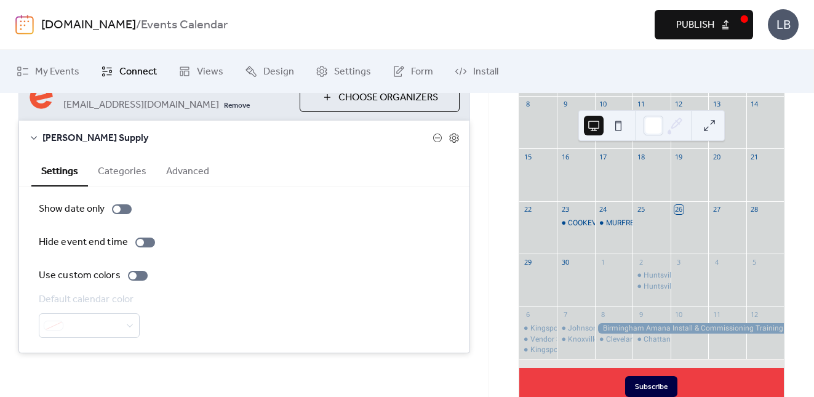
scroll to position [100, 0]
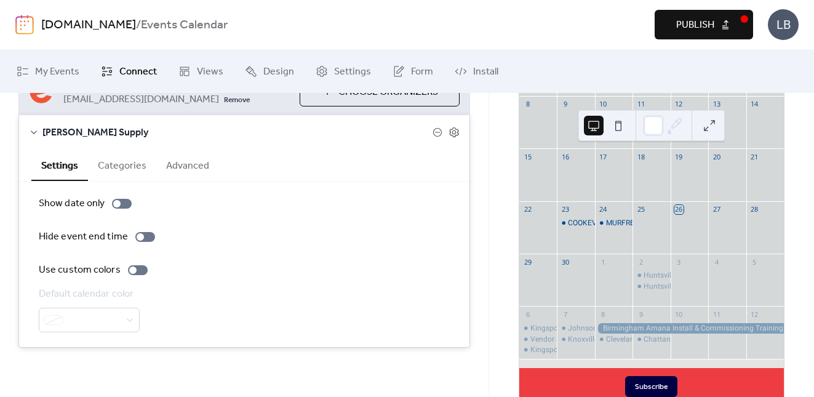
click at [130, 167] on button "Categories" at bounding box center [122, 165] width 68 height 30
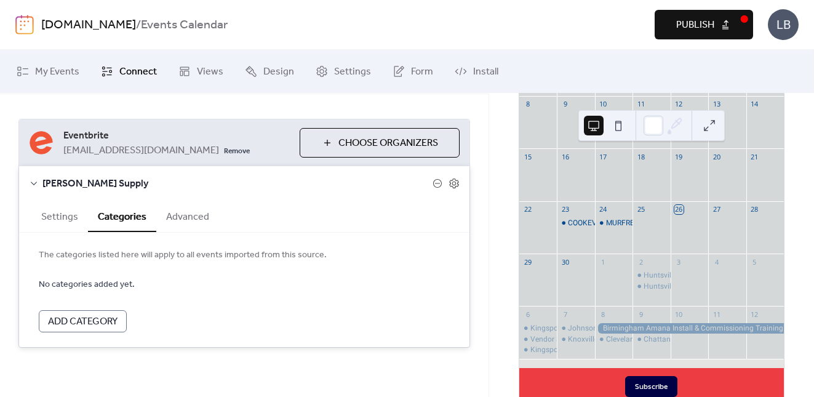
scroll to position [49, 0]
click at [456, 182] on icon at bounding box center [454, 183] width 11 height 11
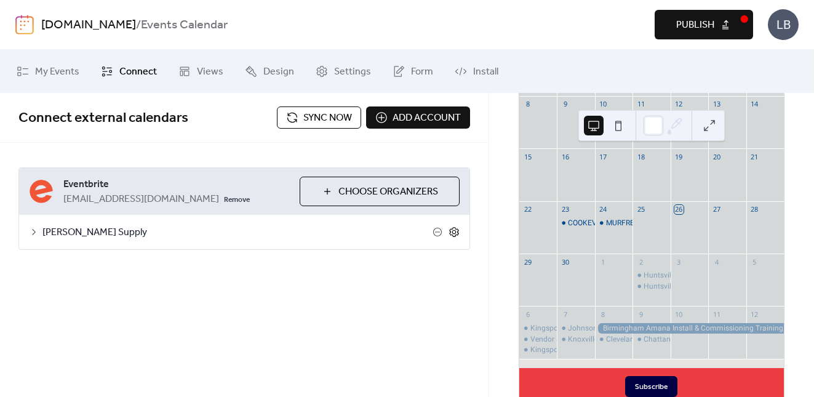
scroll to position [0, 0]
click at [452, 234] on icon at bounding box center [454, 231] width 11 height 11
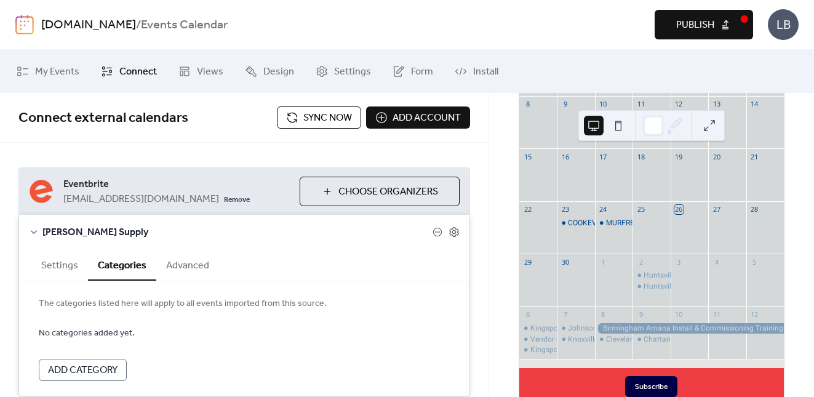
click at [193, 263] on button "Advanced" at bounding box center [187, 264] width 63 height 30
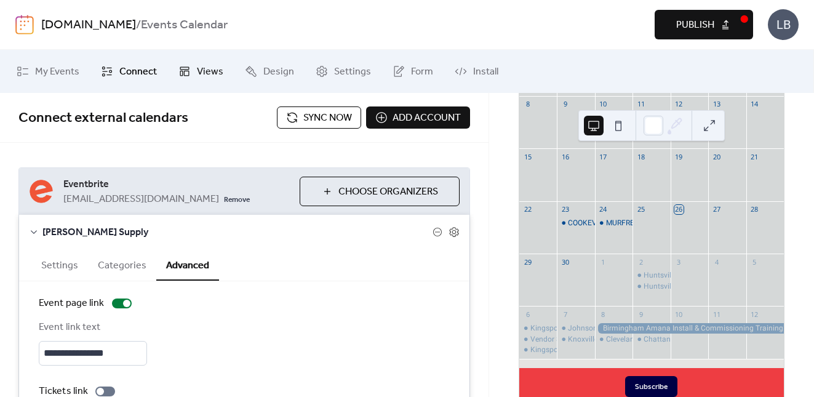
click at [211, 73] on span "Views" at bounding box center [210, 72] width 26 height 15
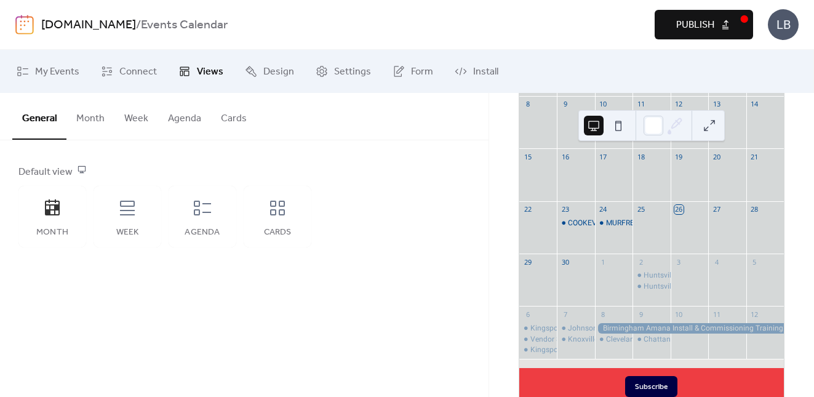
click at [210, 73] on span "Views" at bounding box center [210, 72] width 26 height 15
click at [282, 73] on span "Design" at bounding box center [278, 72] width 31 height 15
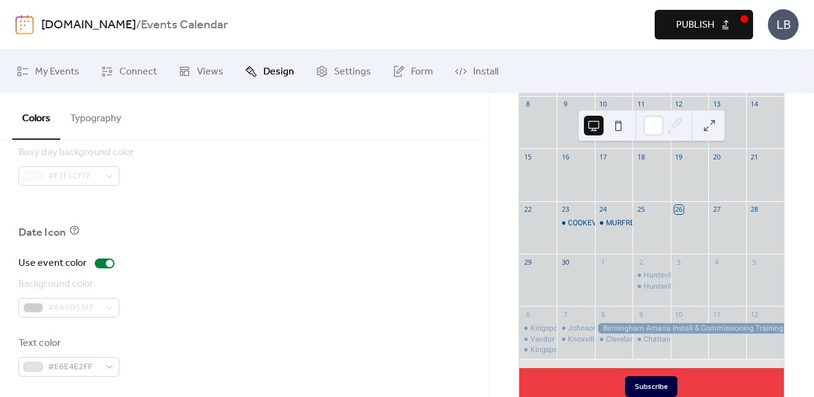
scroll to position [936, 0]
click at [90, 120] on button "Typography" at bounding box center [95, 116] width 71 height 46
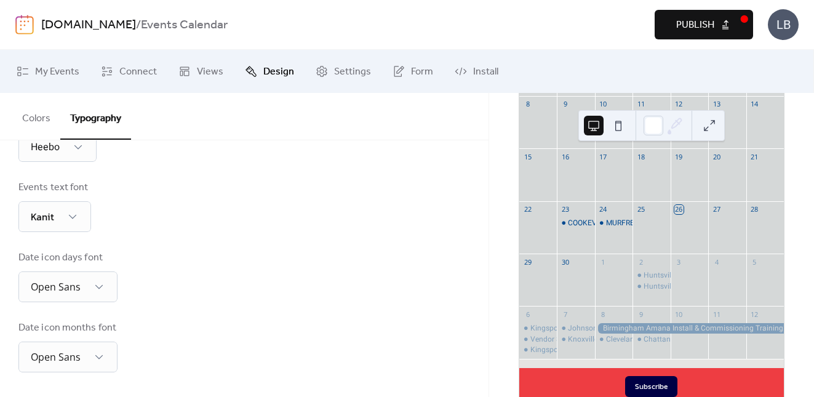
scroll to position [383, 0]
click at [342, 68] on span "Settings" at bounding box center [352, 72] width 37 height 15
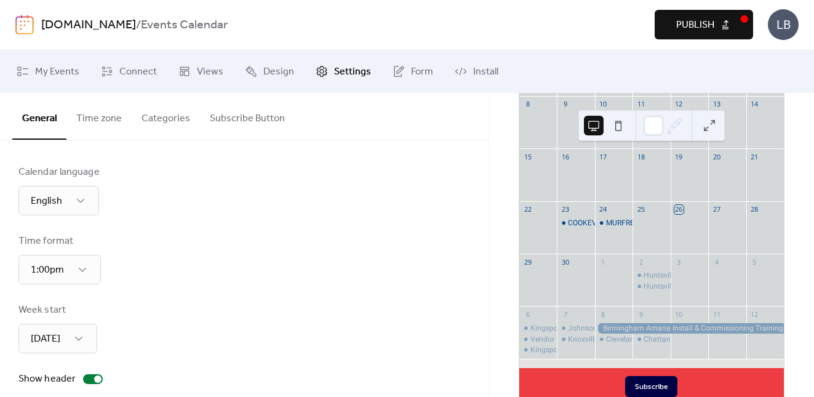
click at [93, 123] on button "Time zone" at bounding box center [98, 116] width 65 height 46
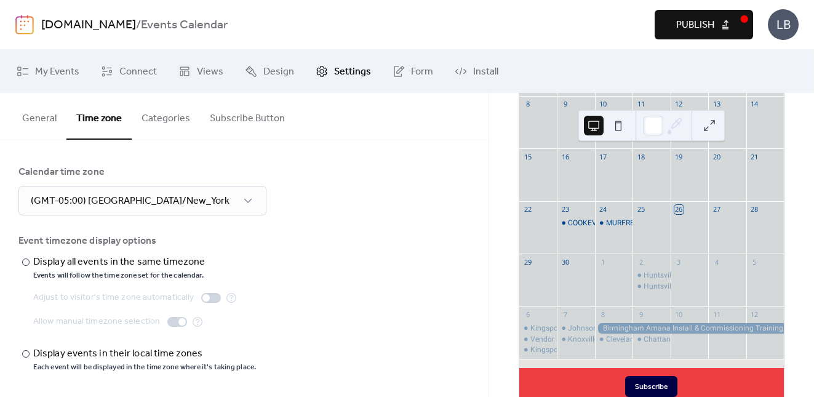
click at [166, 124] on button "Categories" at bounding box center [166, 116] width 68 height 46
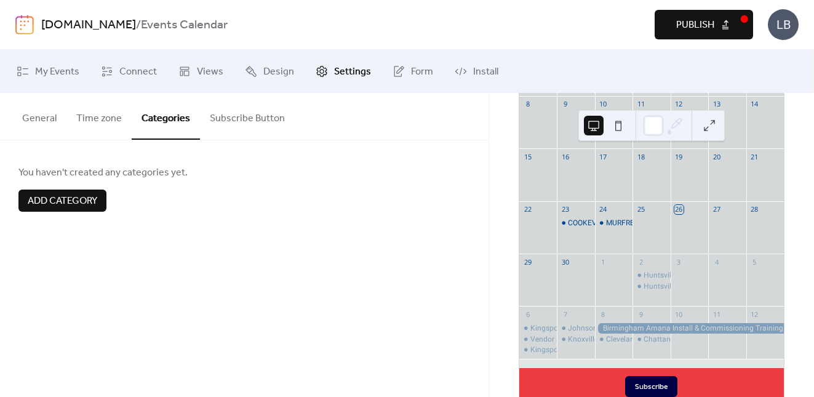
click at [64, 204] on span "Add category" at bounding box center [63, 201] width 70 height 15
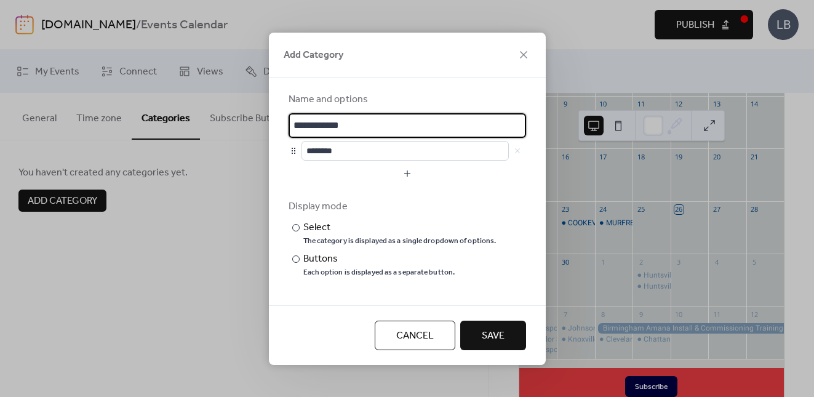
click at [413, 338] on span "Cancel" at bounding box center [415, 336] width 38 height 15
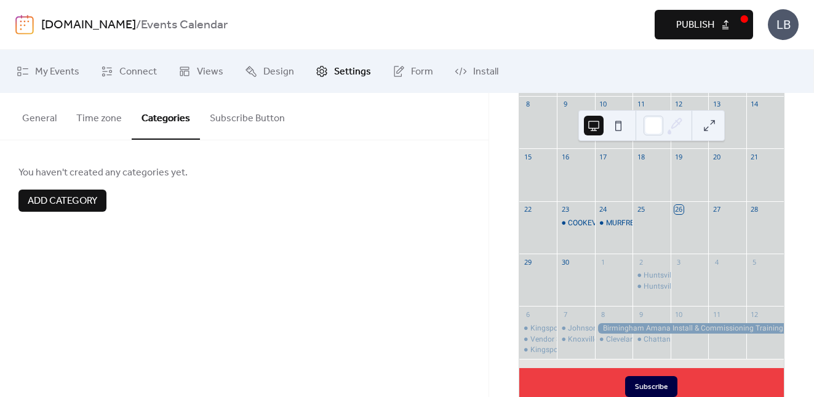
click at [231, 121] on button "Subscribe Button" at bounding box center [247, 116] width 95 height 46
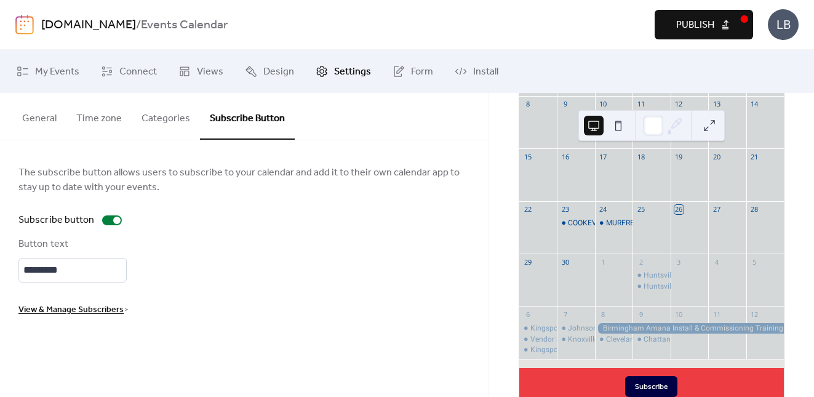
click at [334, 71] on span "Settings" at bounding box center [352, 72] width 37 height 15
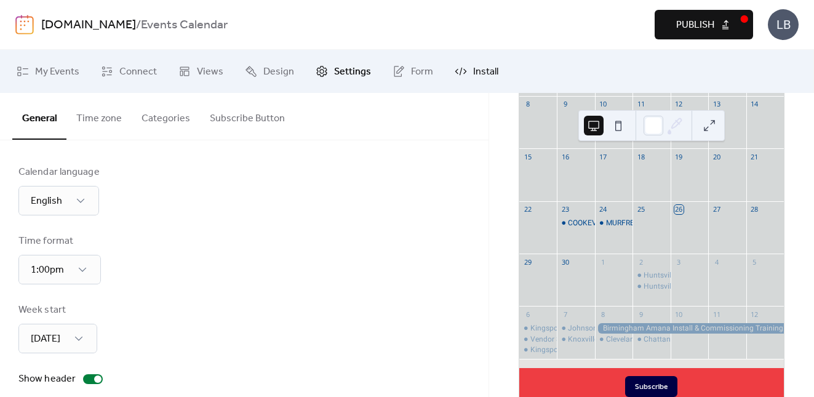
click at [466, 71] on link "Install" at bounding box center [476, 71] width 62 height 33
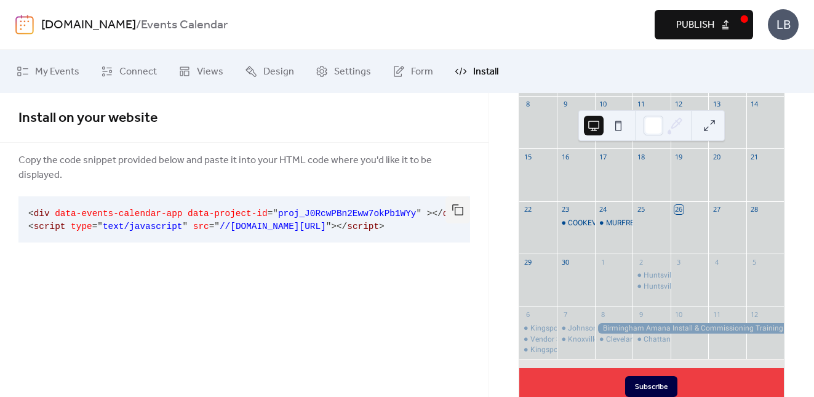
click at [466, 70] on link "Install" at bounding box center [476, 71] width 62 height 33
click at [720, 28] on button "Publish" at bounding box center [704, 25] width 98 height 30
click at [781, 25] on div "LB" at bounding box center [783, 24] width 31 height 31
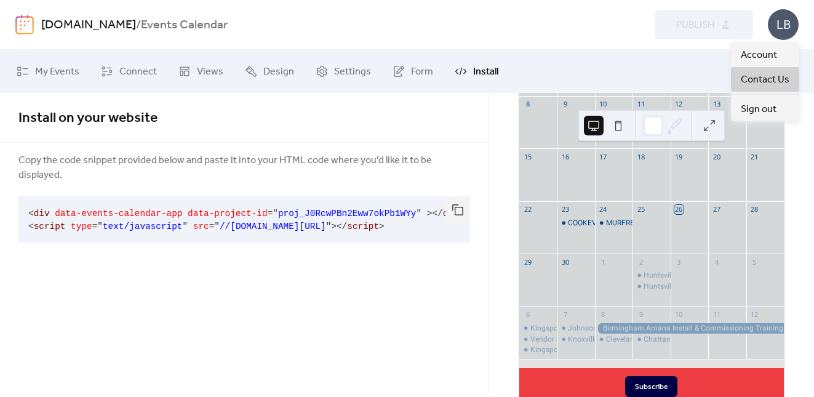
click at [757, 81] on span "Contact Us" at bounding box center [765, 80] width 49 height 15
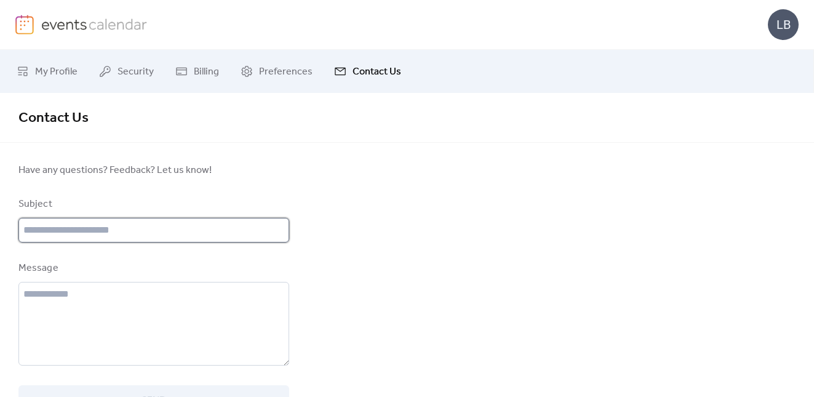
click at [39, 237] on input "text" at bounding box center [153, 230] width 271 height 25
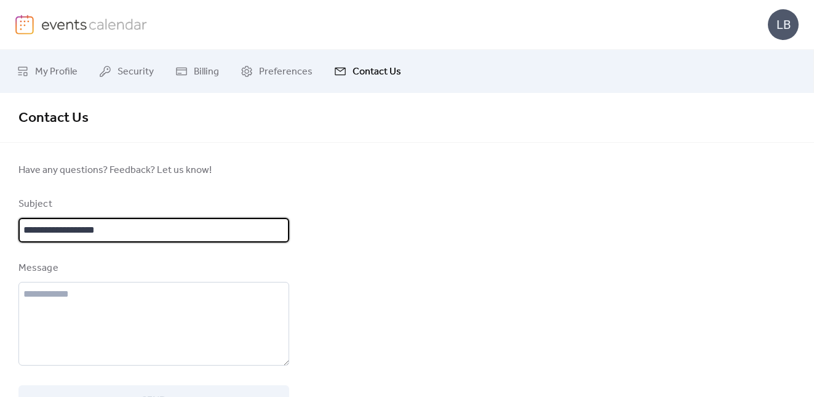
type input "**********"
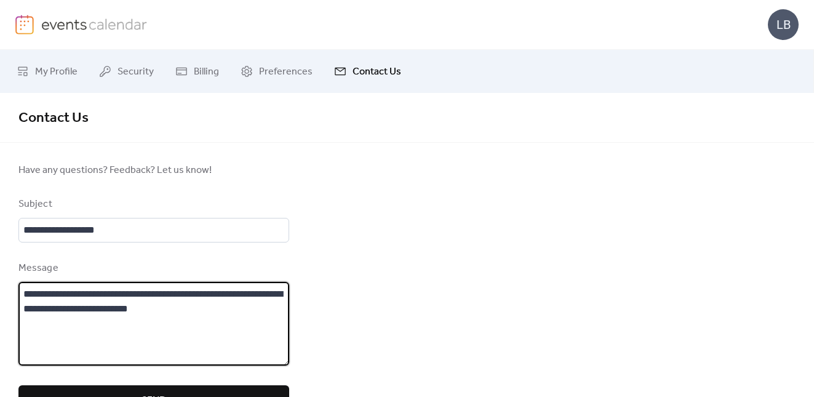
click at [135, 301] on textarea "**********" at bounding box center [153, 324] width 271 height 84
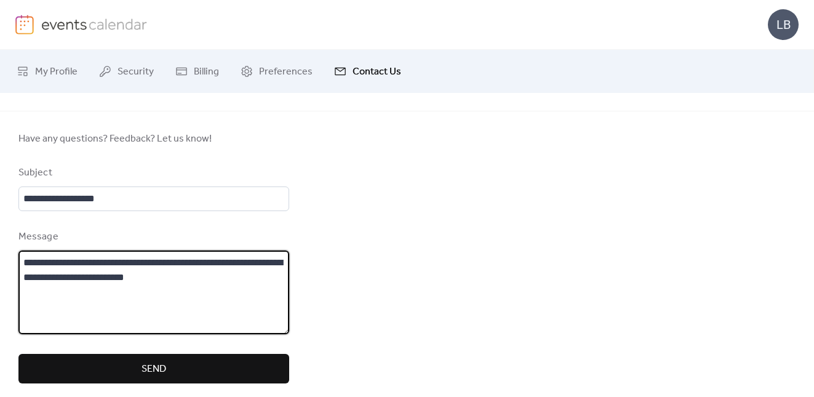
scroll to position [48, 0]
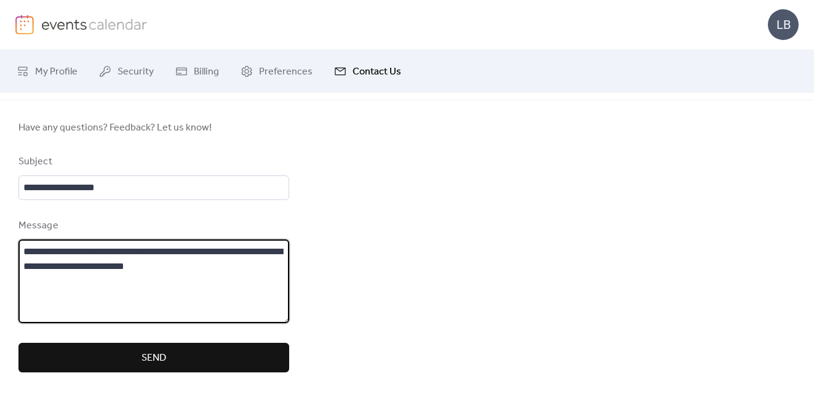
type textarea "**********"
click at [151, 368] on button "Send" at bounding box center [153, 358] width 271 height 30
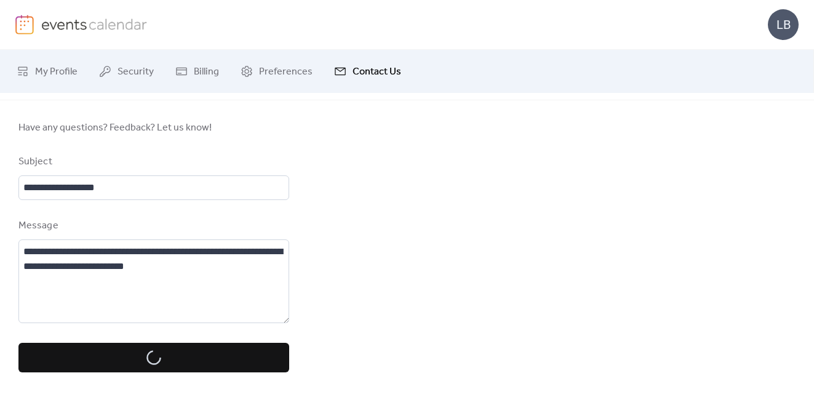
scroll to position [0, 0]
